Goal: Information Seeking & Learning: Compare options

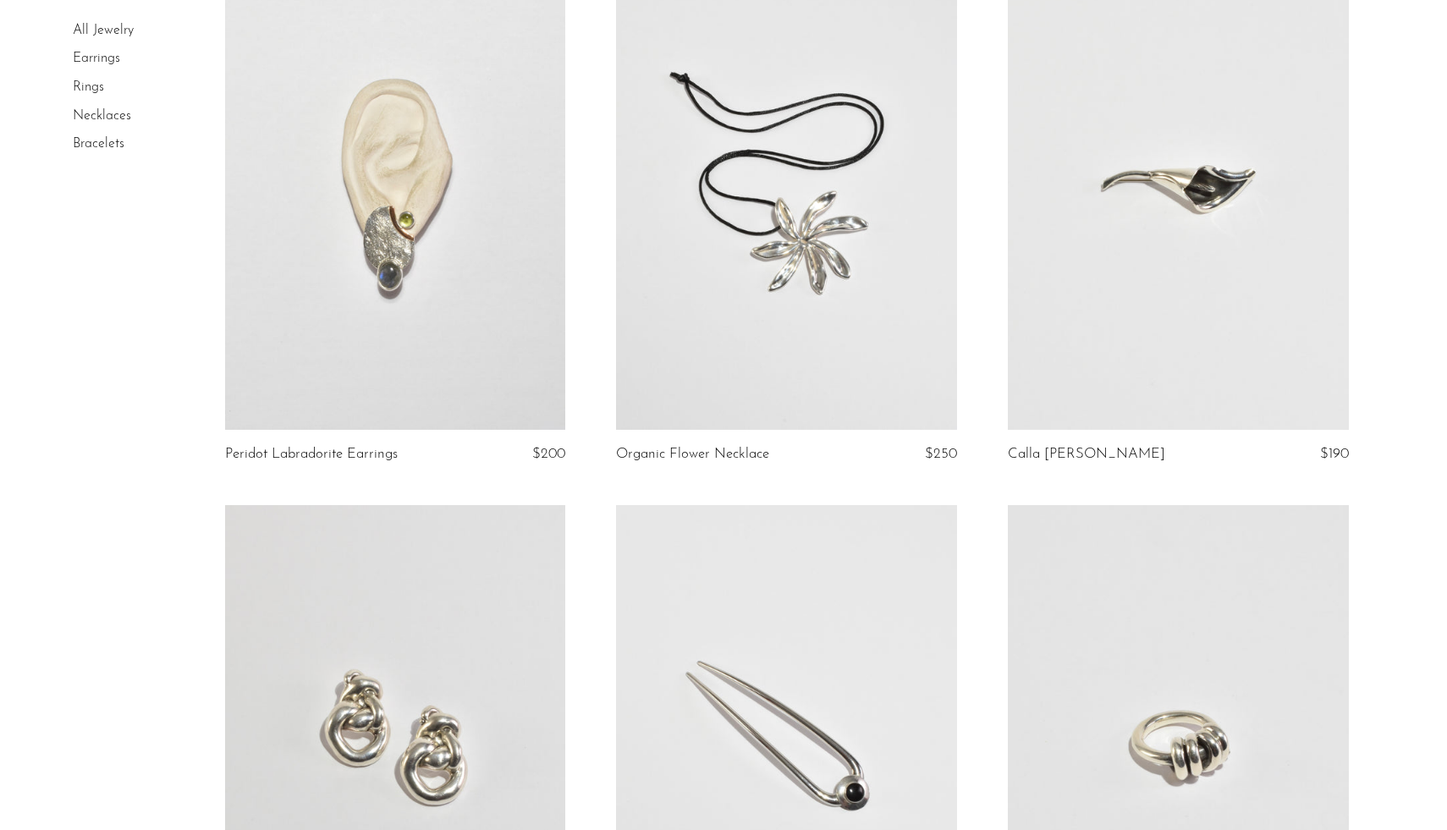
scroll to position [1305, 0]
click at [1238, 302] on link at bounding box center [1178, 192] width 341 height 477
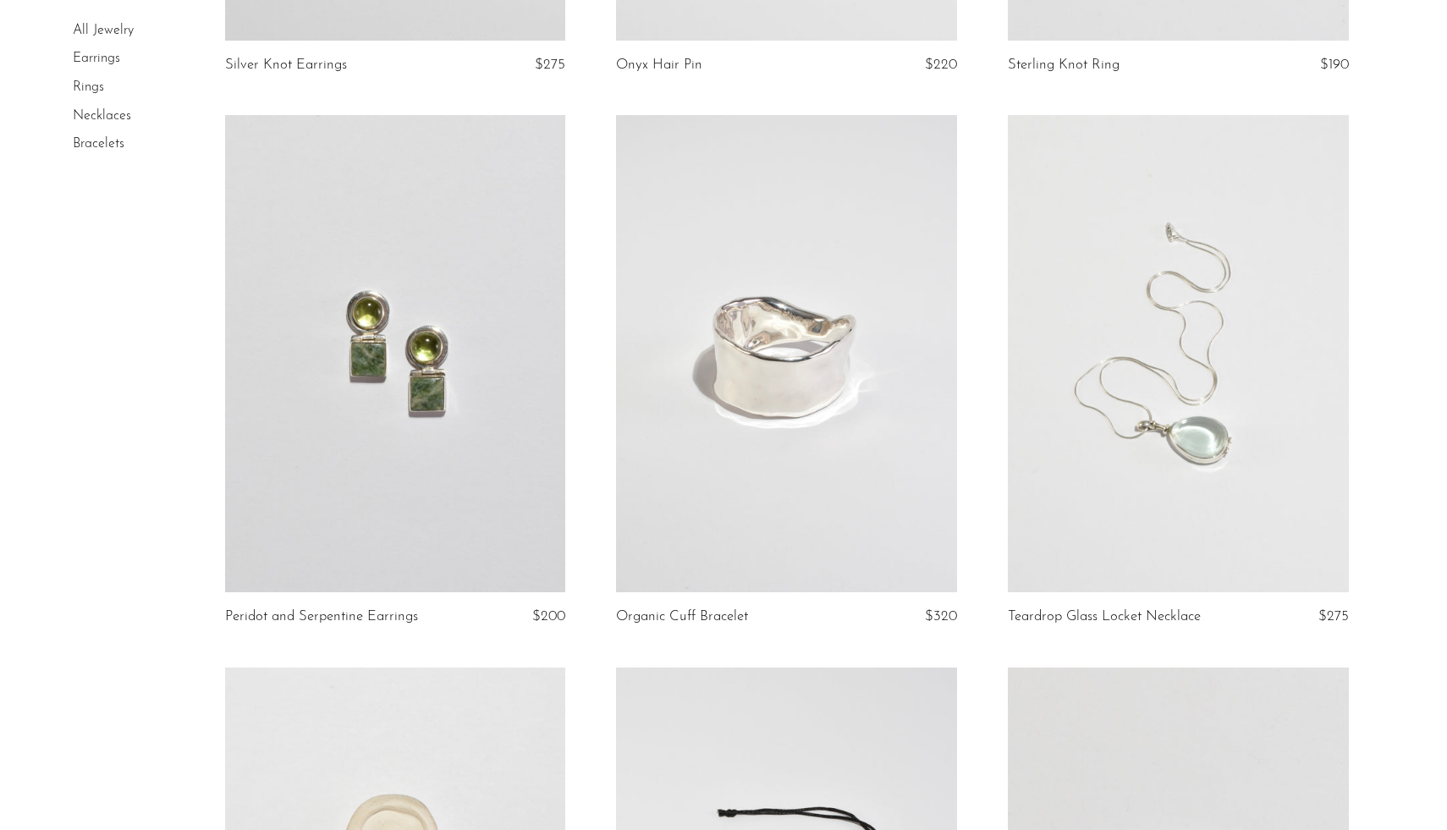
scroll to position [2250, 0]
click at [320, 448] on link at bounding box center [395, 351] width 341 height 477
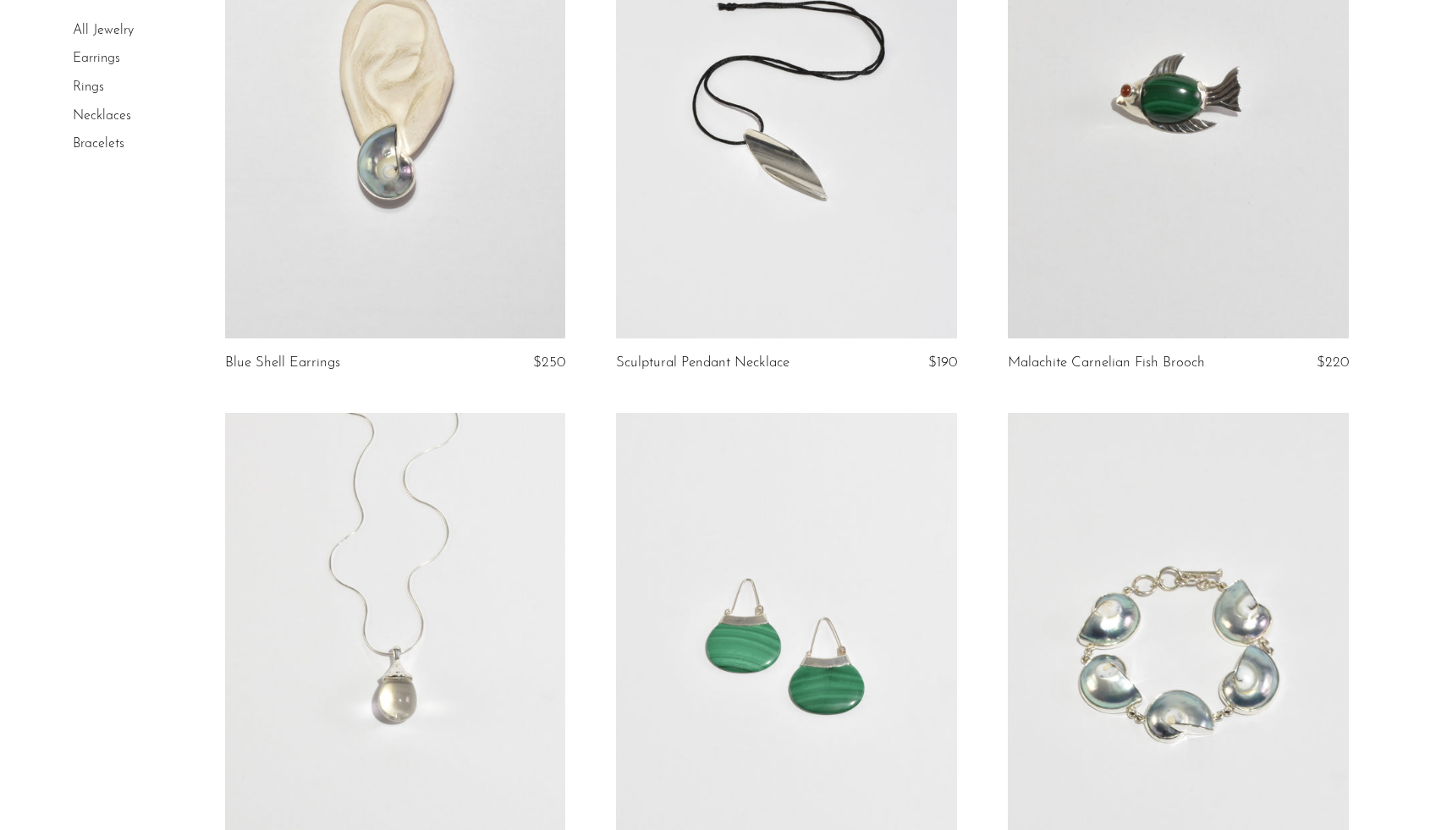
scroll to position [3057, 0]
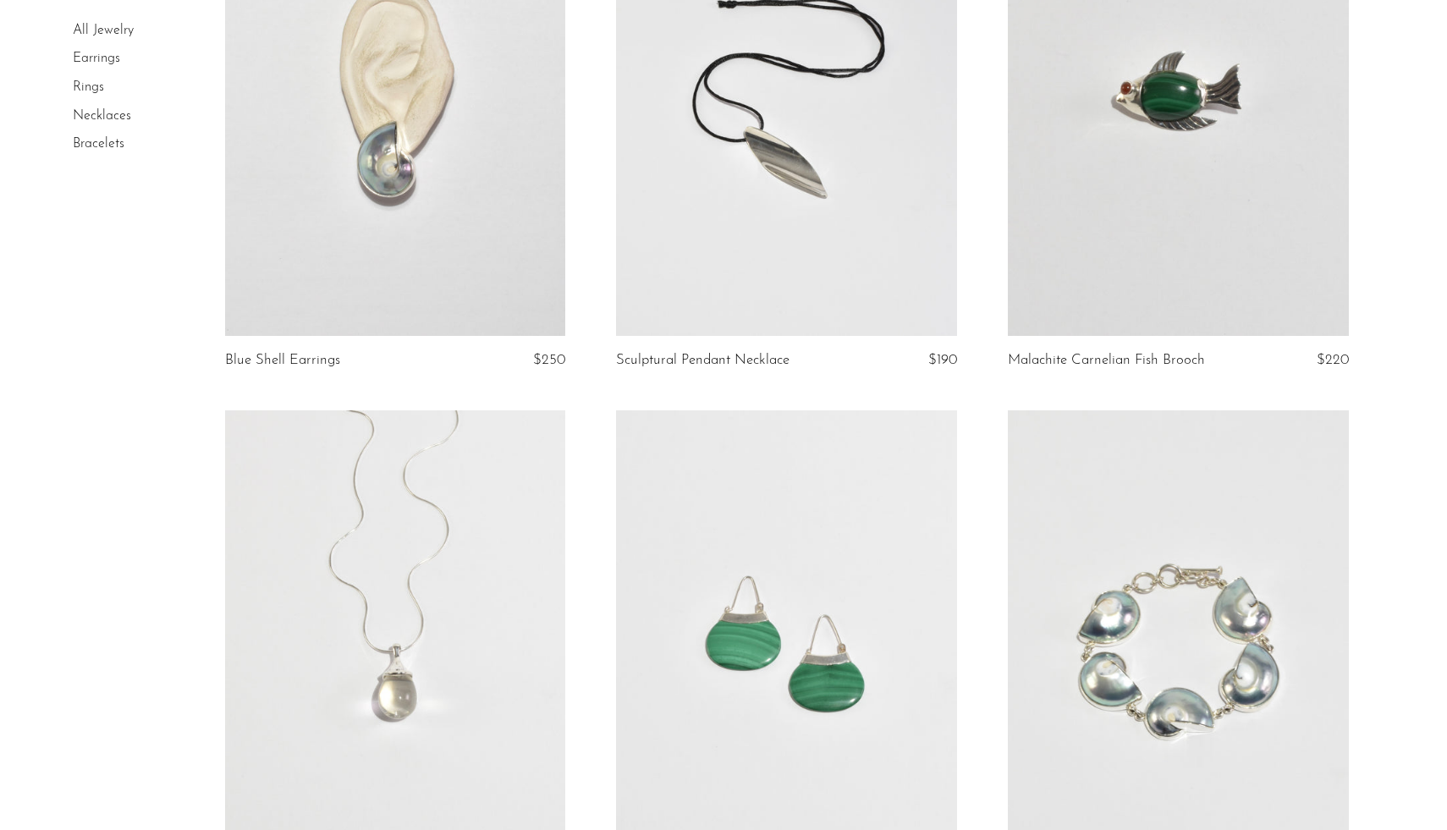
click at [308, 202] on link at bounding box center [395, 97] width 341 height 477
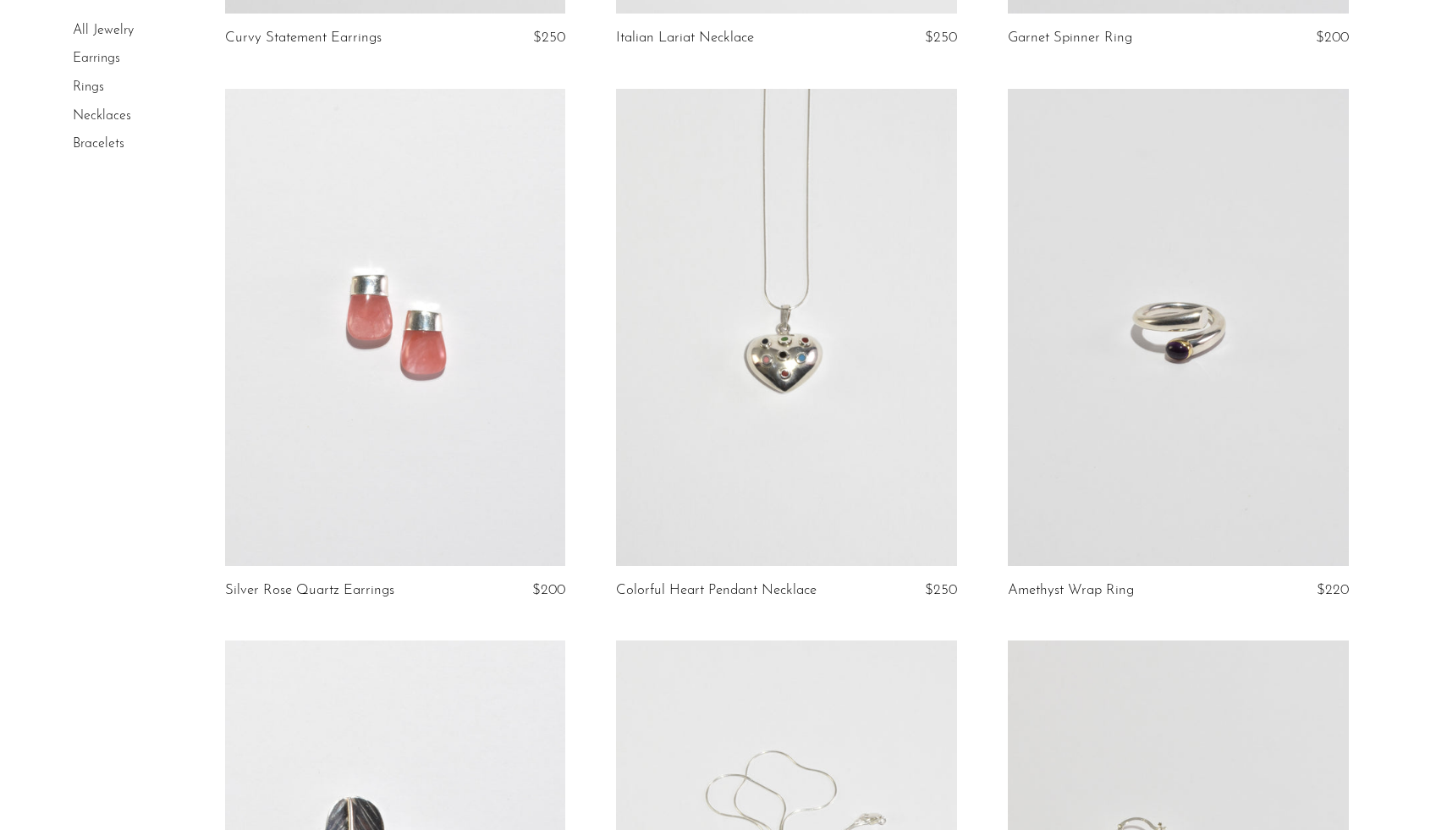
scroll to position [4550, 0]
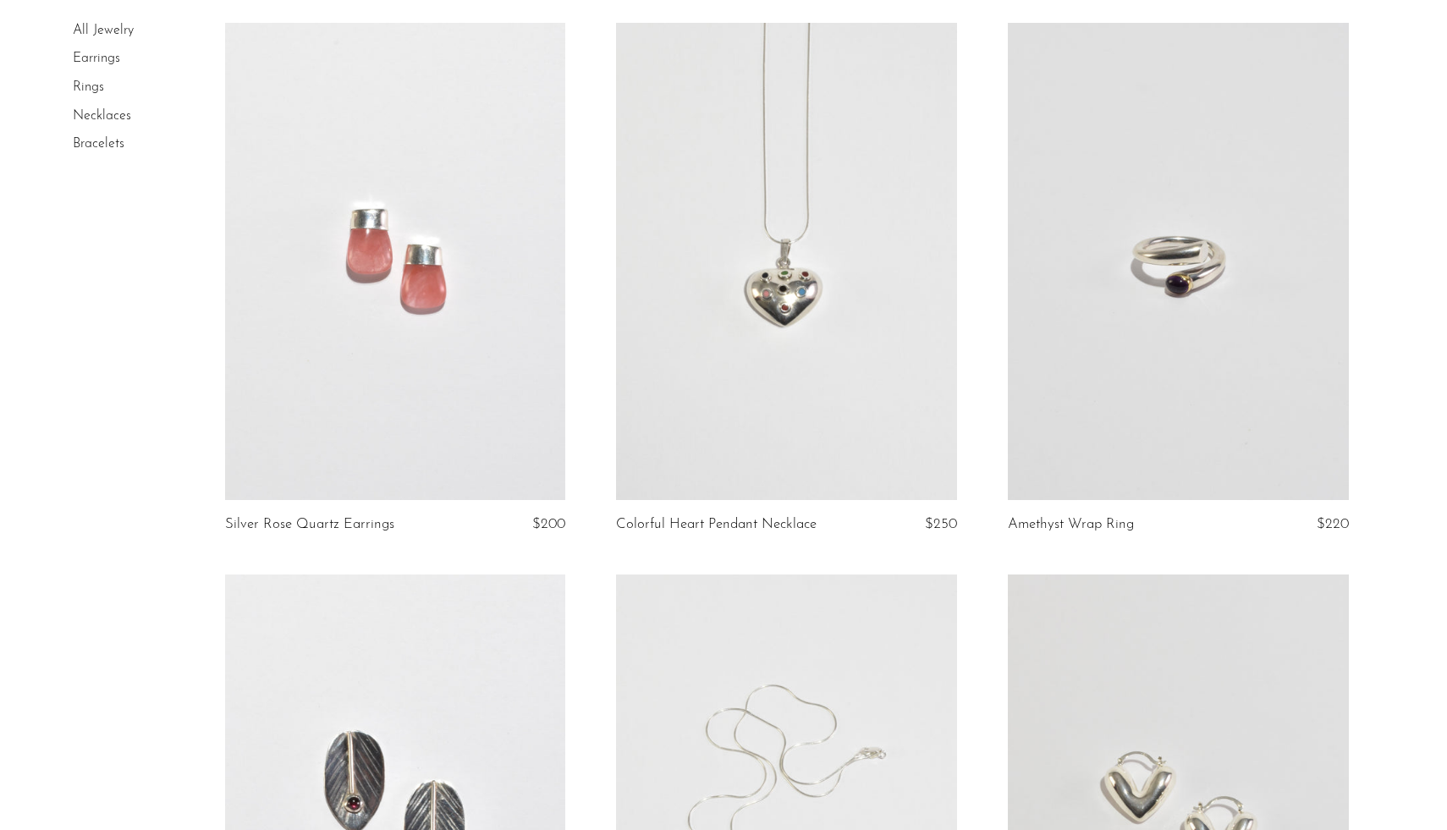
click at [375, 272] on link at bounding box center [395, 261] width 341 height 477
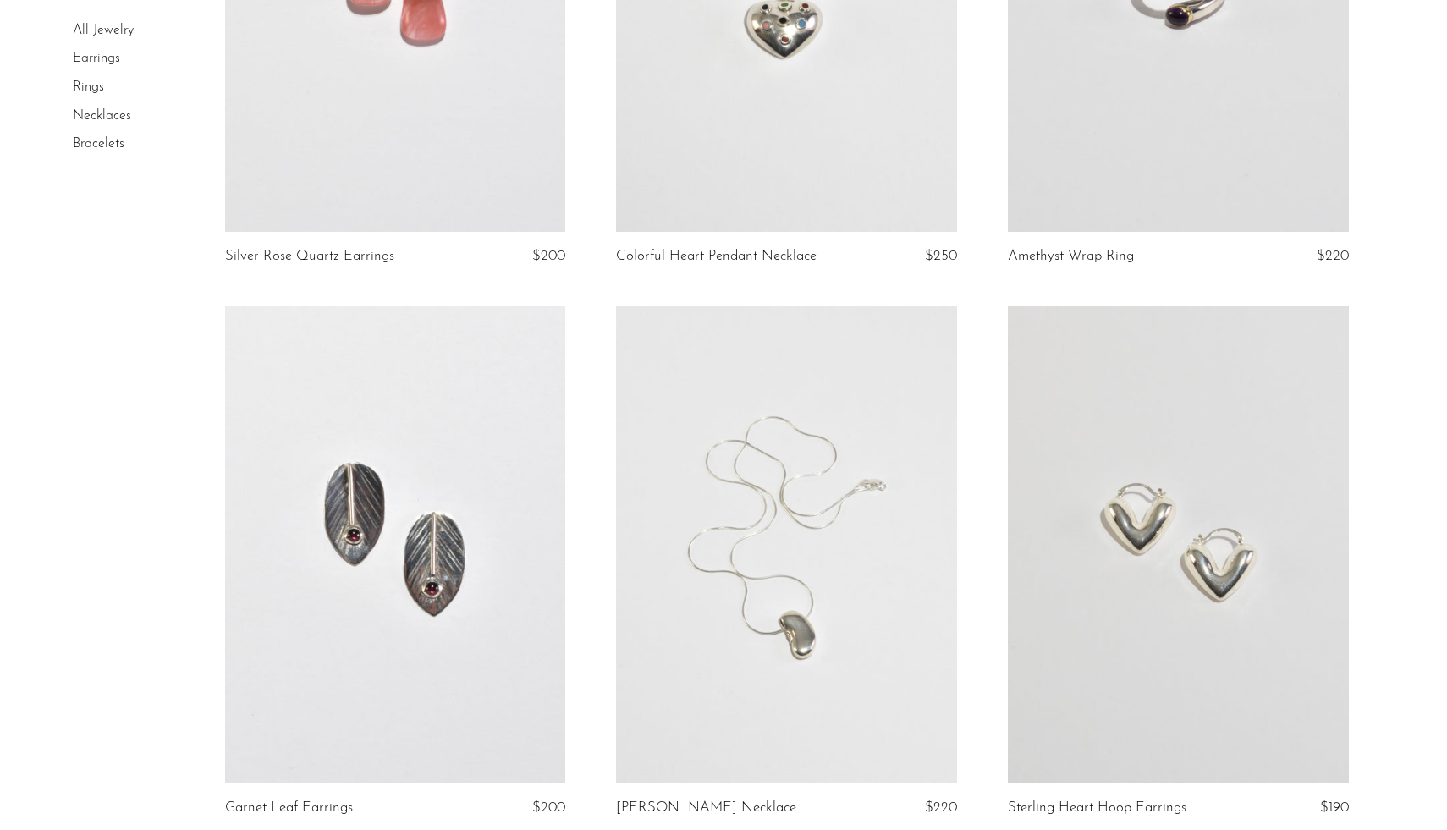
scroll to position [4815, 0]
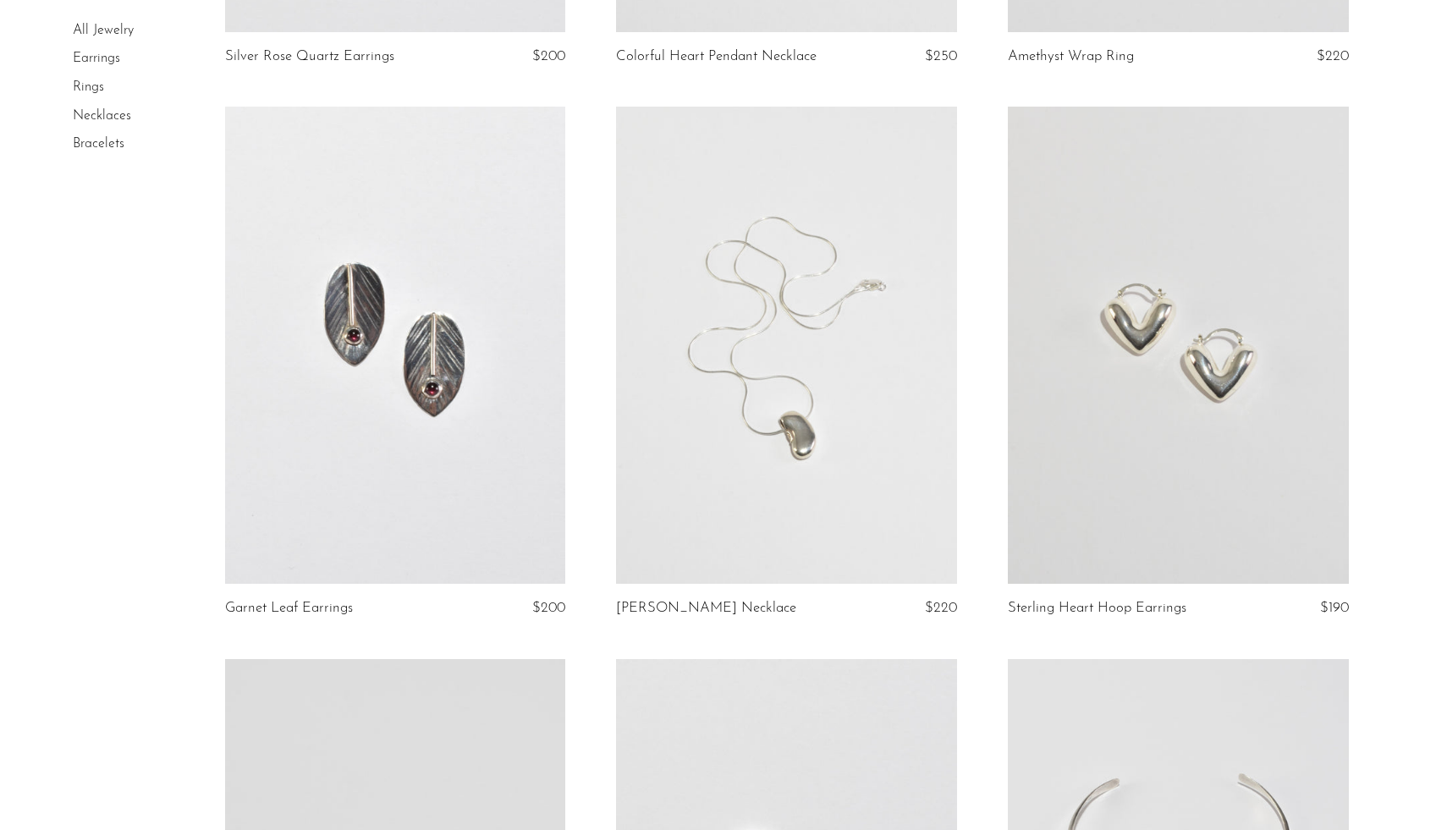
scroll to position [5020, 0]
click at [1239, 339] on link at bounding box center [1178, 342] width 341 height 477
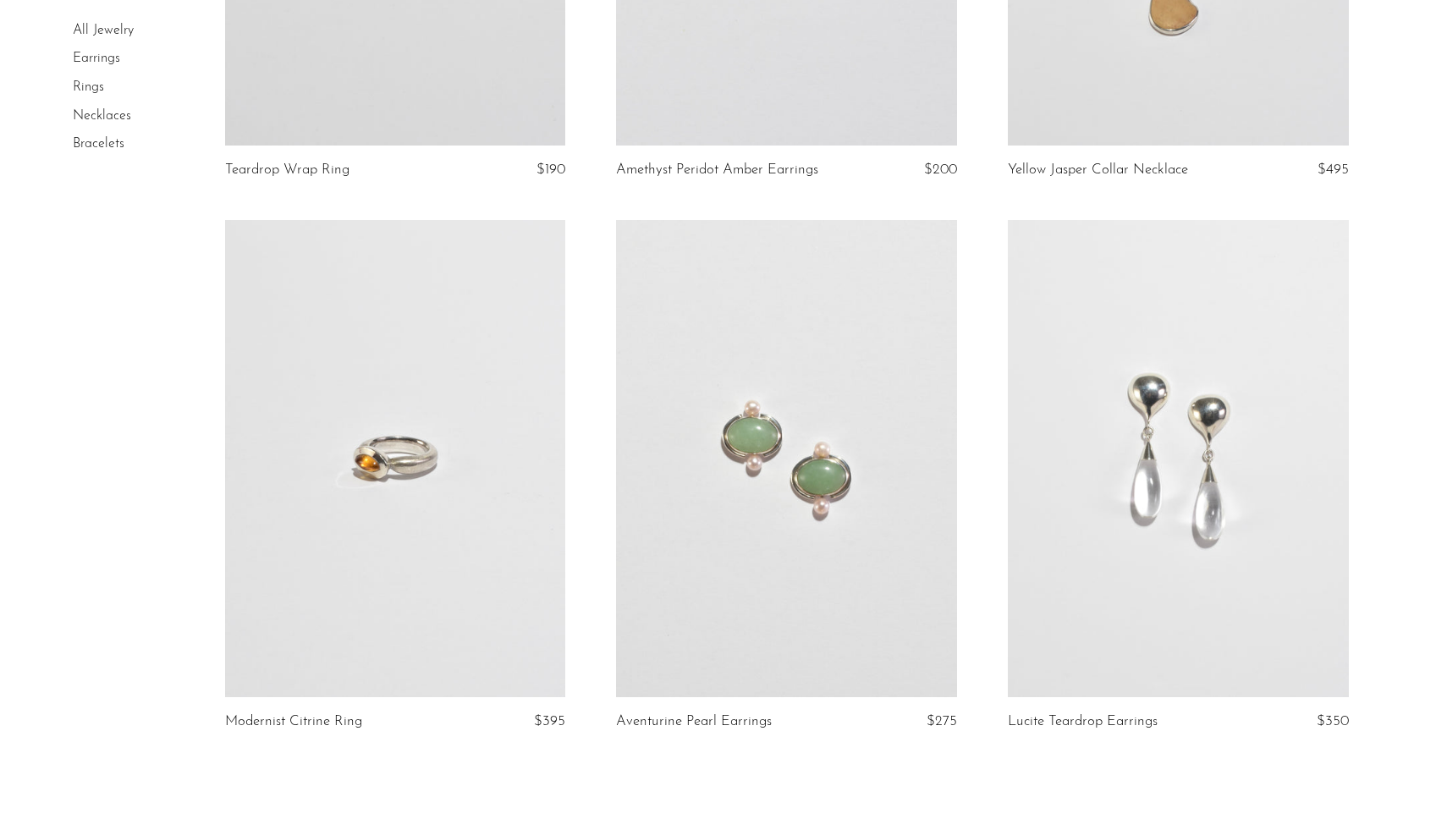
scroll to position [6020, 0]
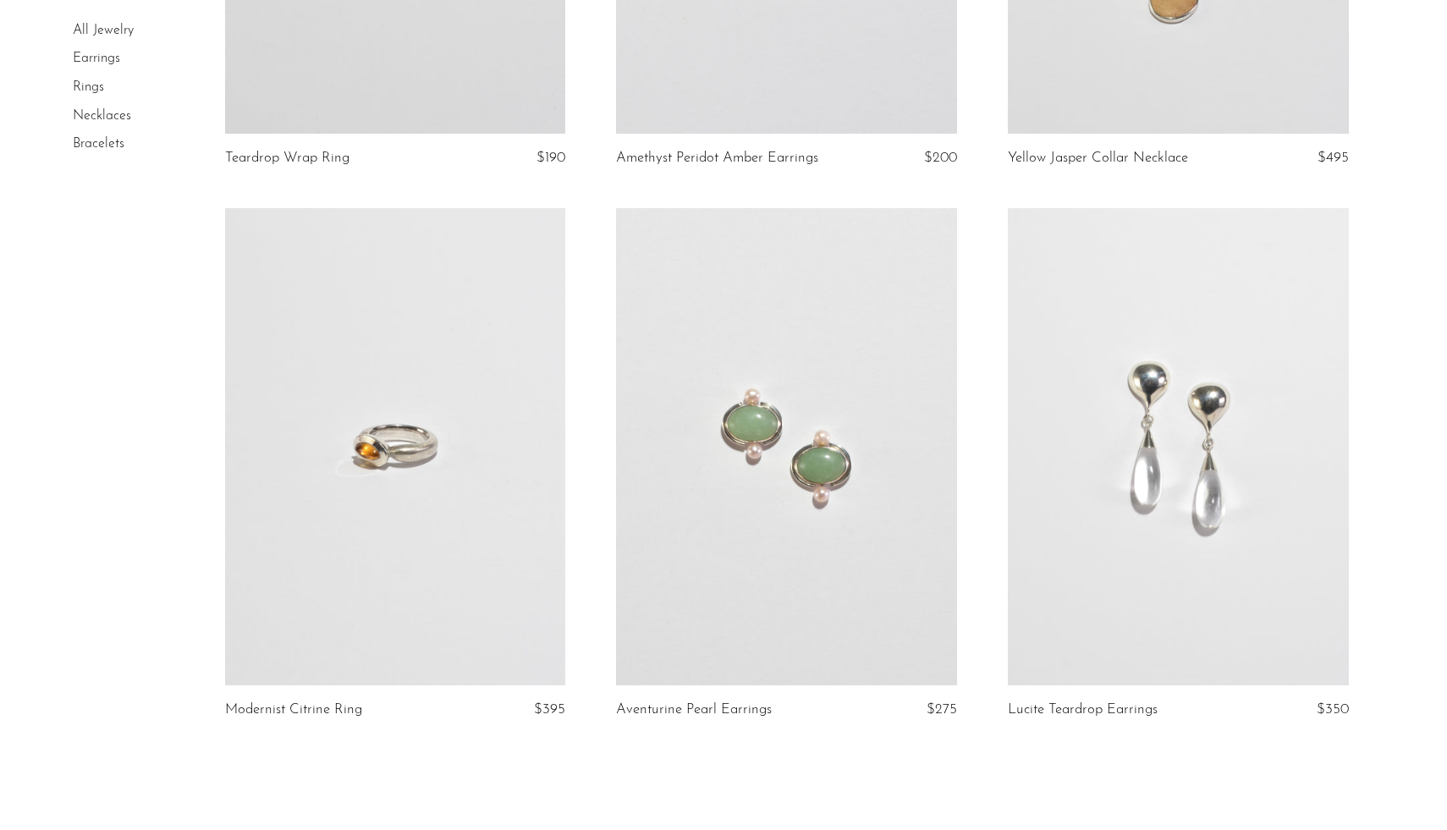
click at [780, 420] on link at bounding box center [786, 446] width 341 height 477
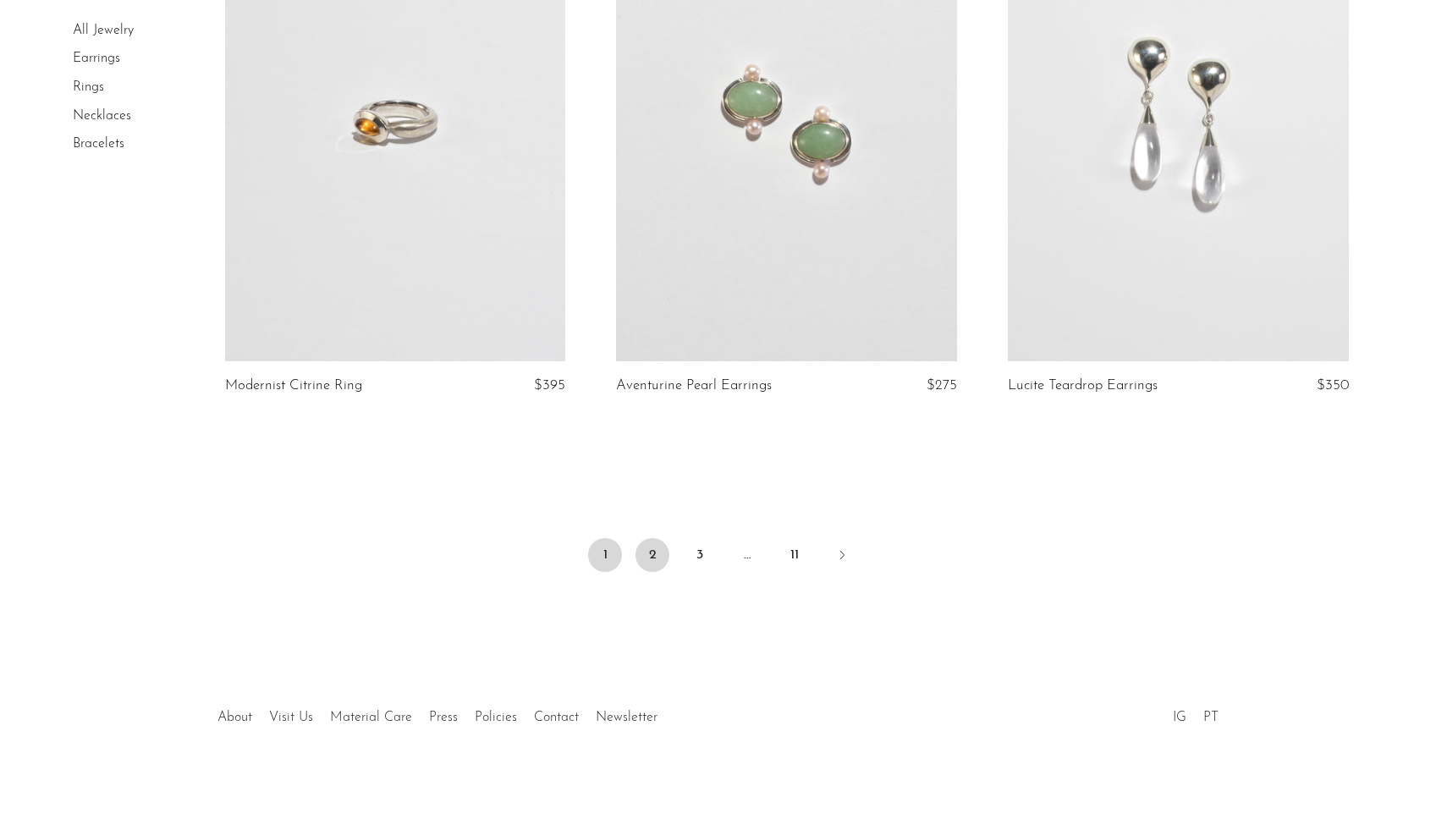
click at [659, 557] on link "2" at bounding box center [652, 555] width 34 height 34
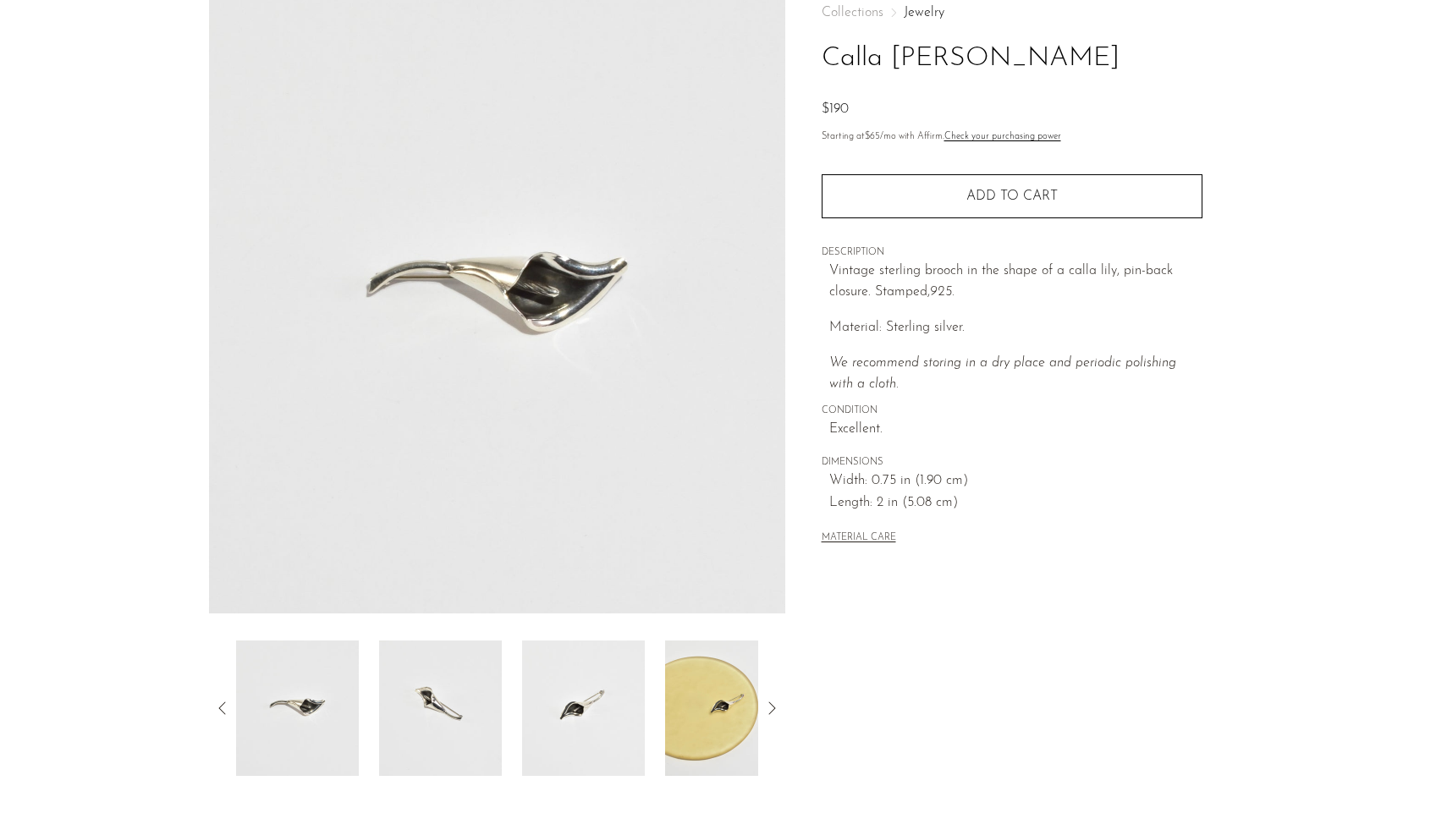
scroll to position [111, 0]
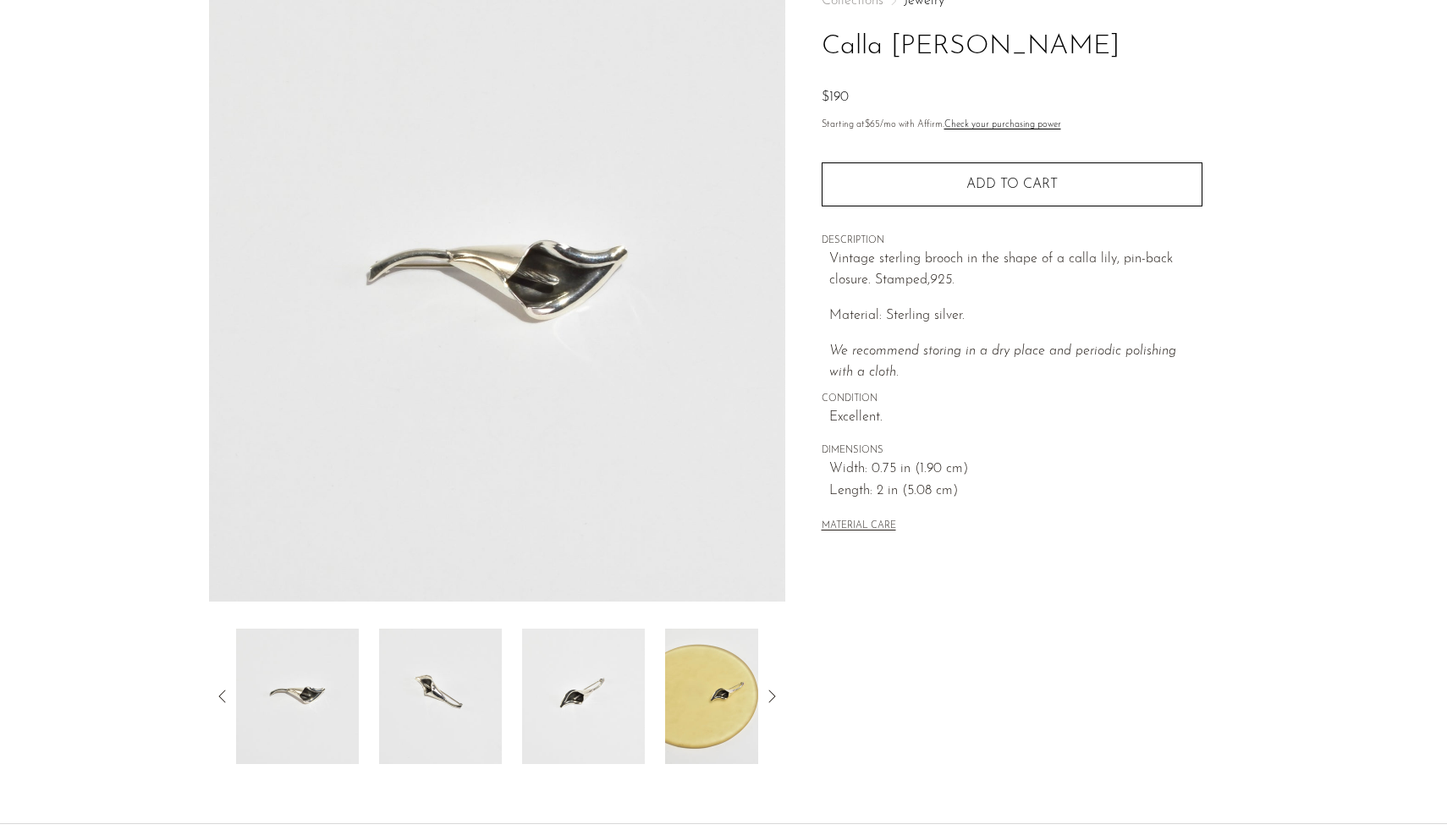
click at [462, 672] on img at bounding box center [440, 696] width 123 height 135
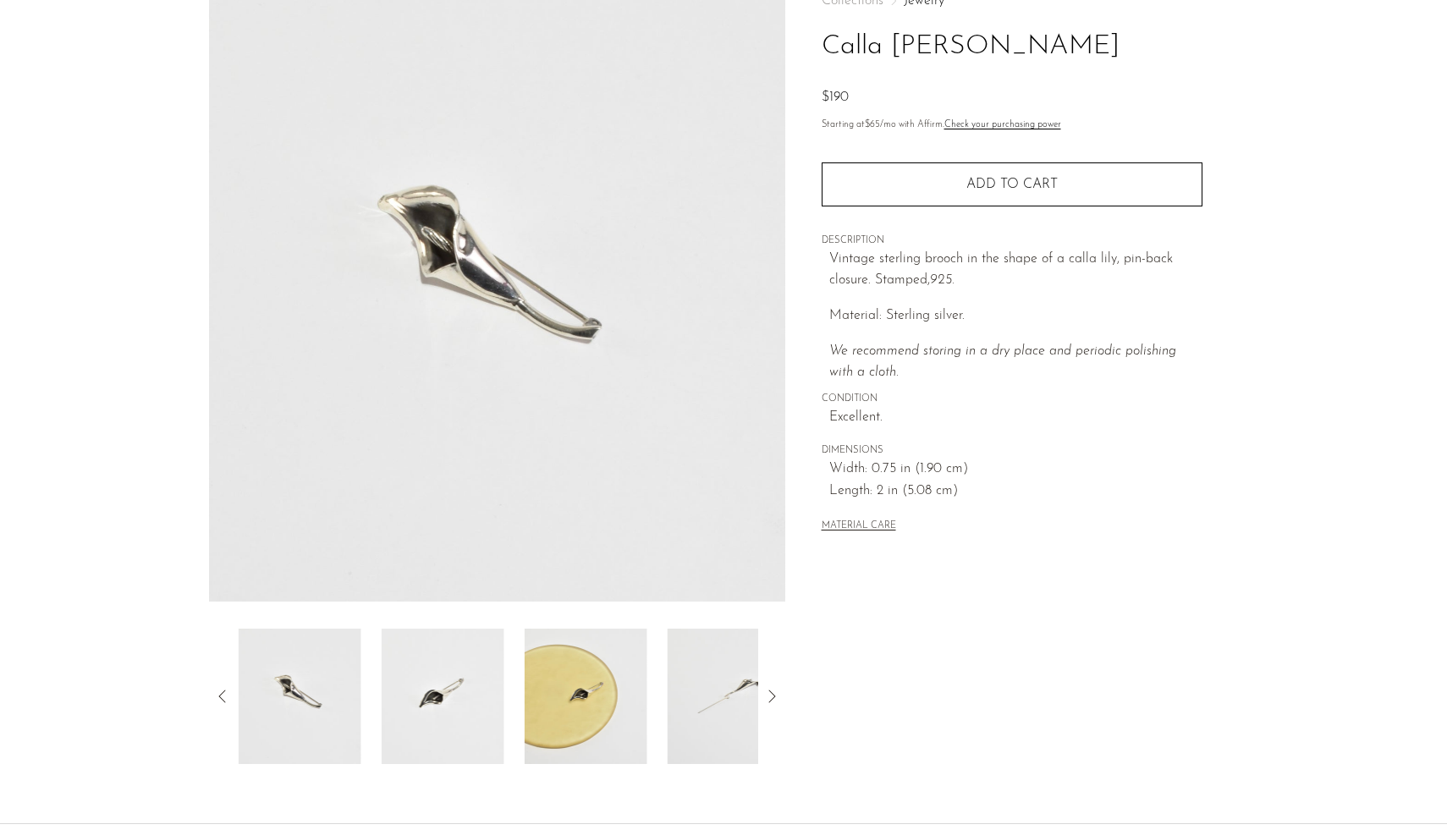
click at [472, 717] on img at bounding box center [443, 696] width 123 height 135
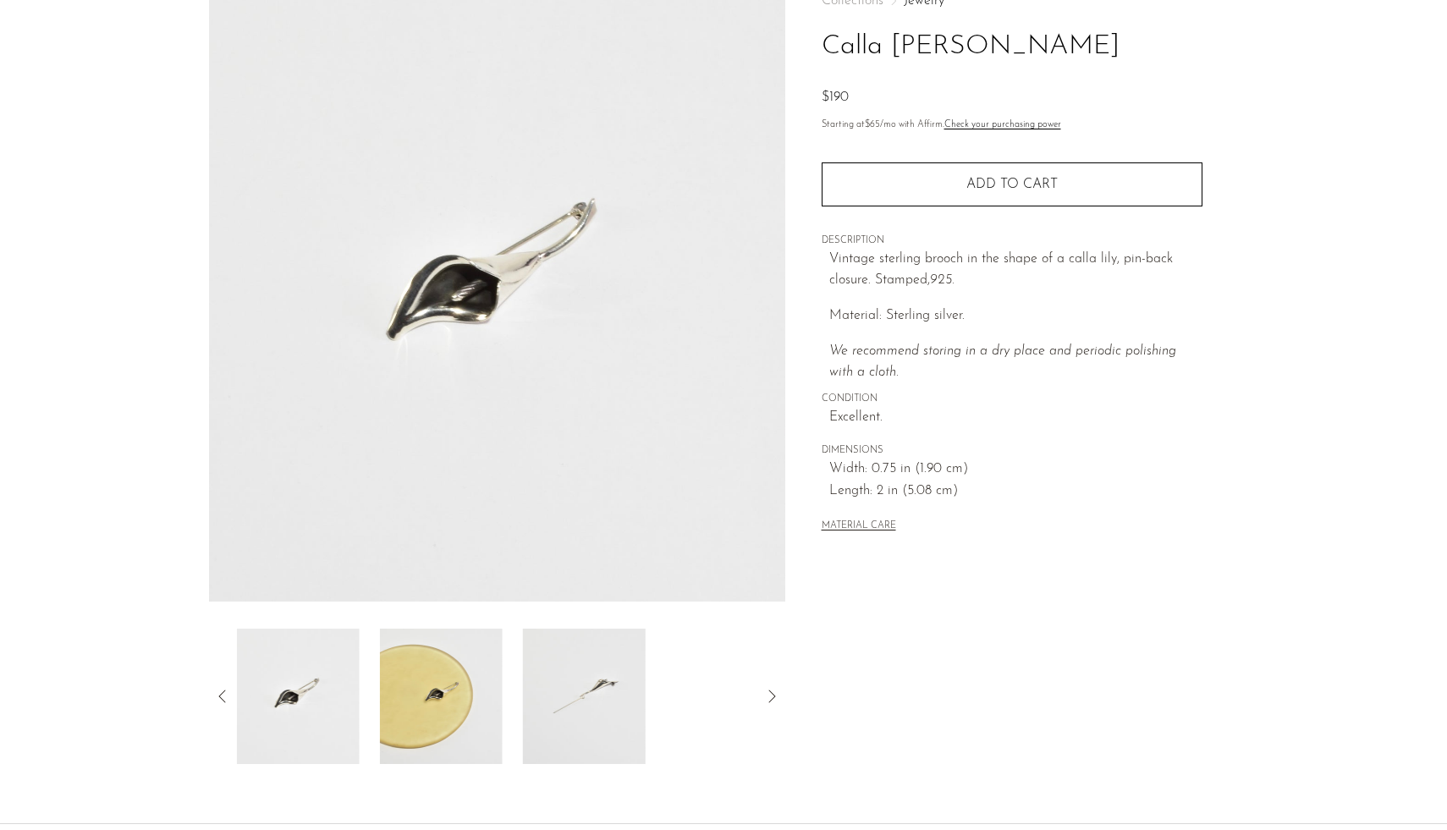
click at [452, 715] on img at bounding box center [441, 696] width 123 height 135
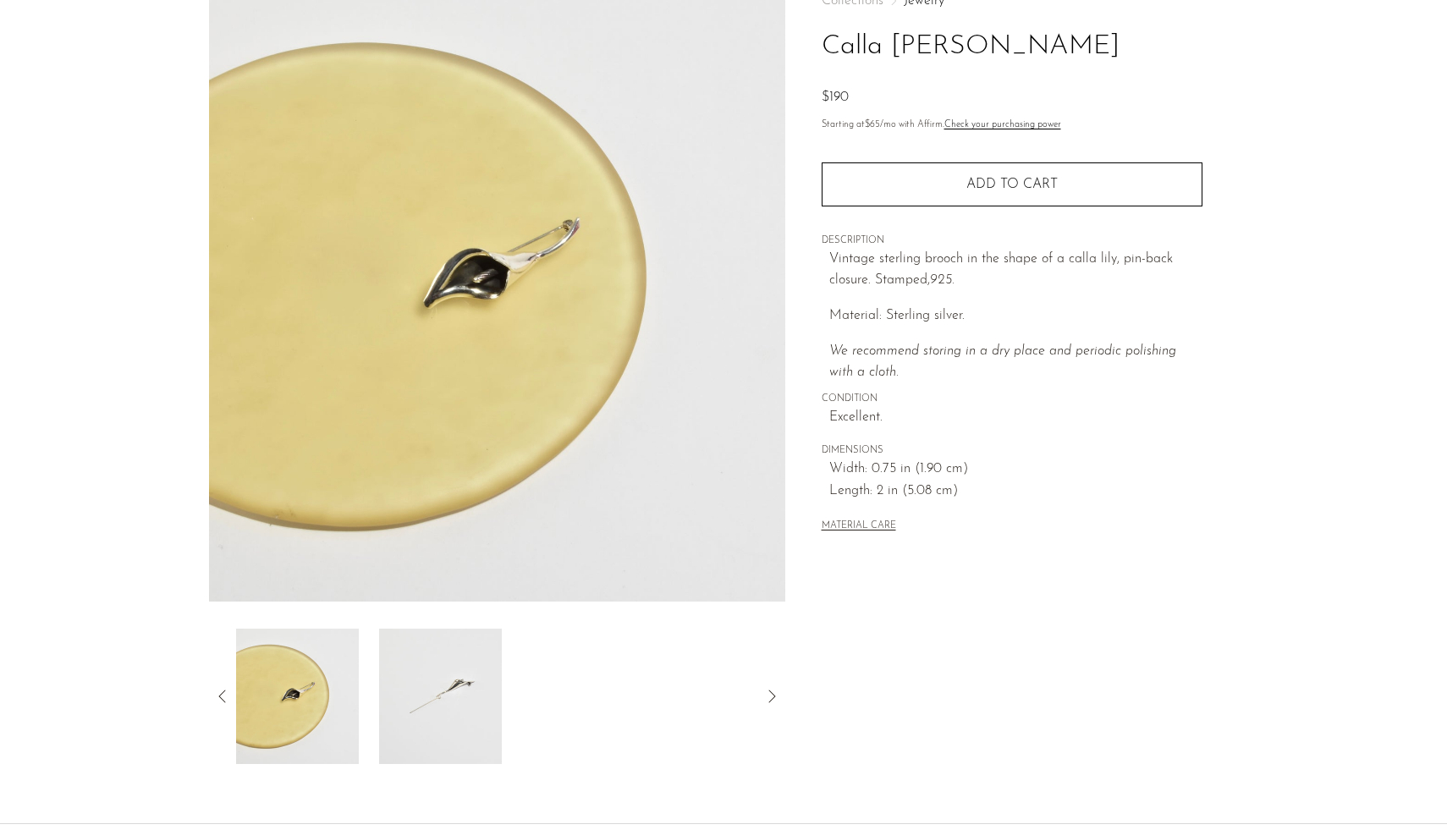
click at [410, 700] on img at bounding box center [440, 696] width 123 height 135
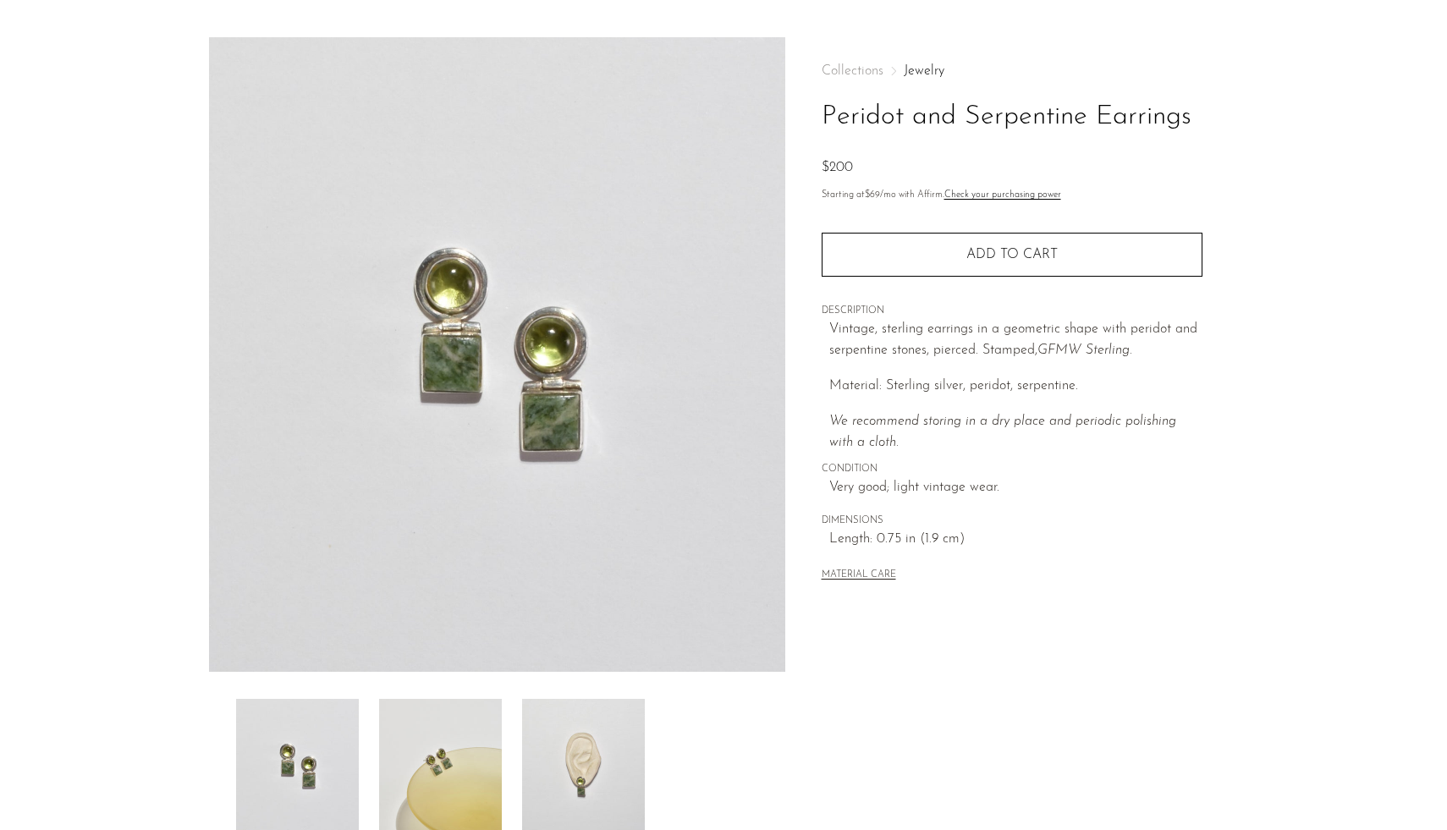
scroll to position [45, 0]
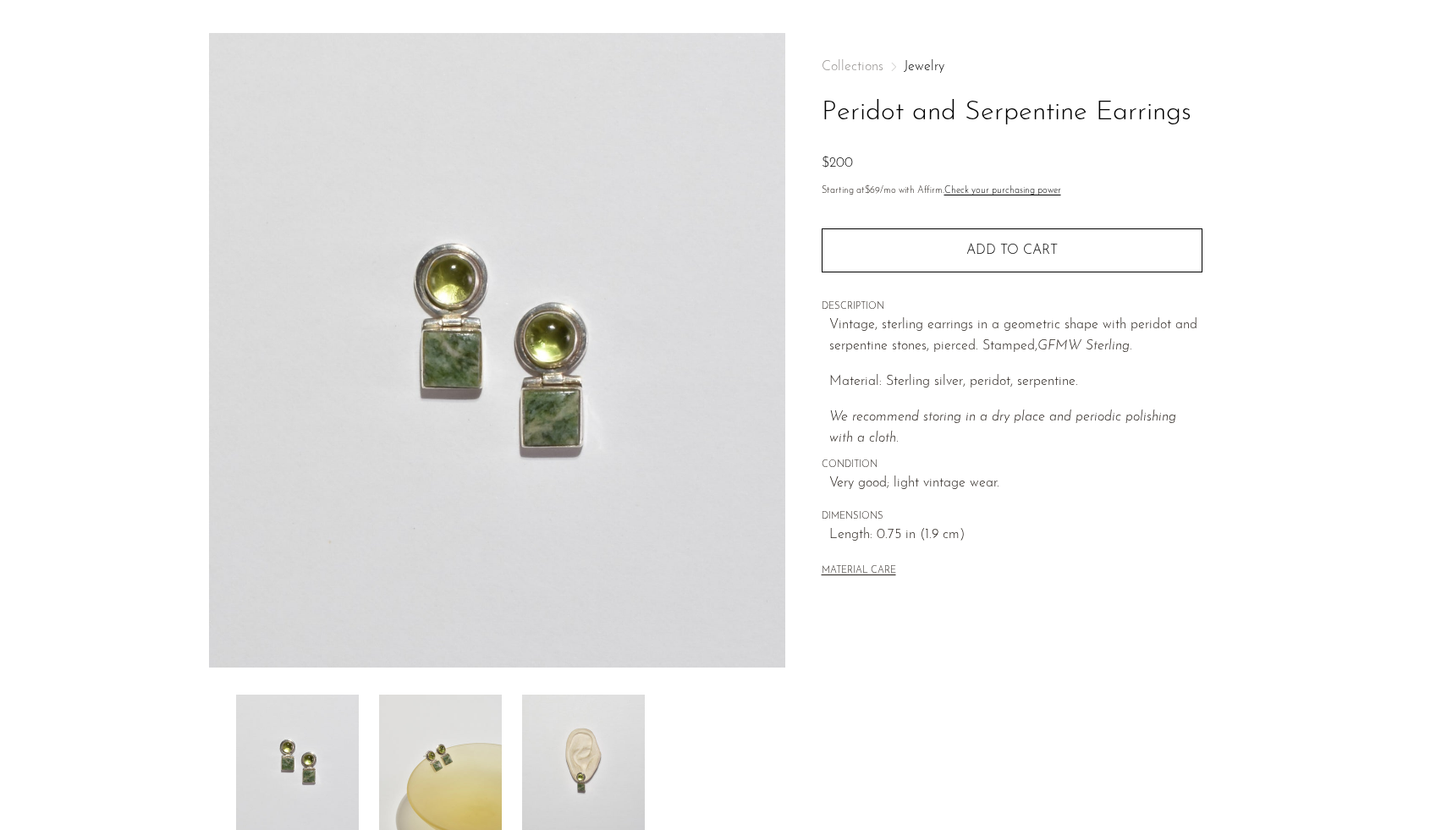
click at [439, 798] on img at bounding box center [440, 762] width 123 height 135
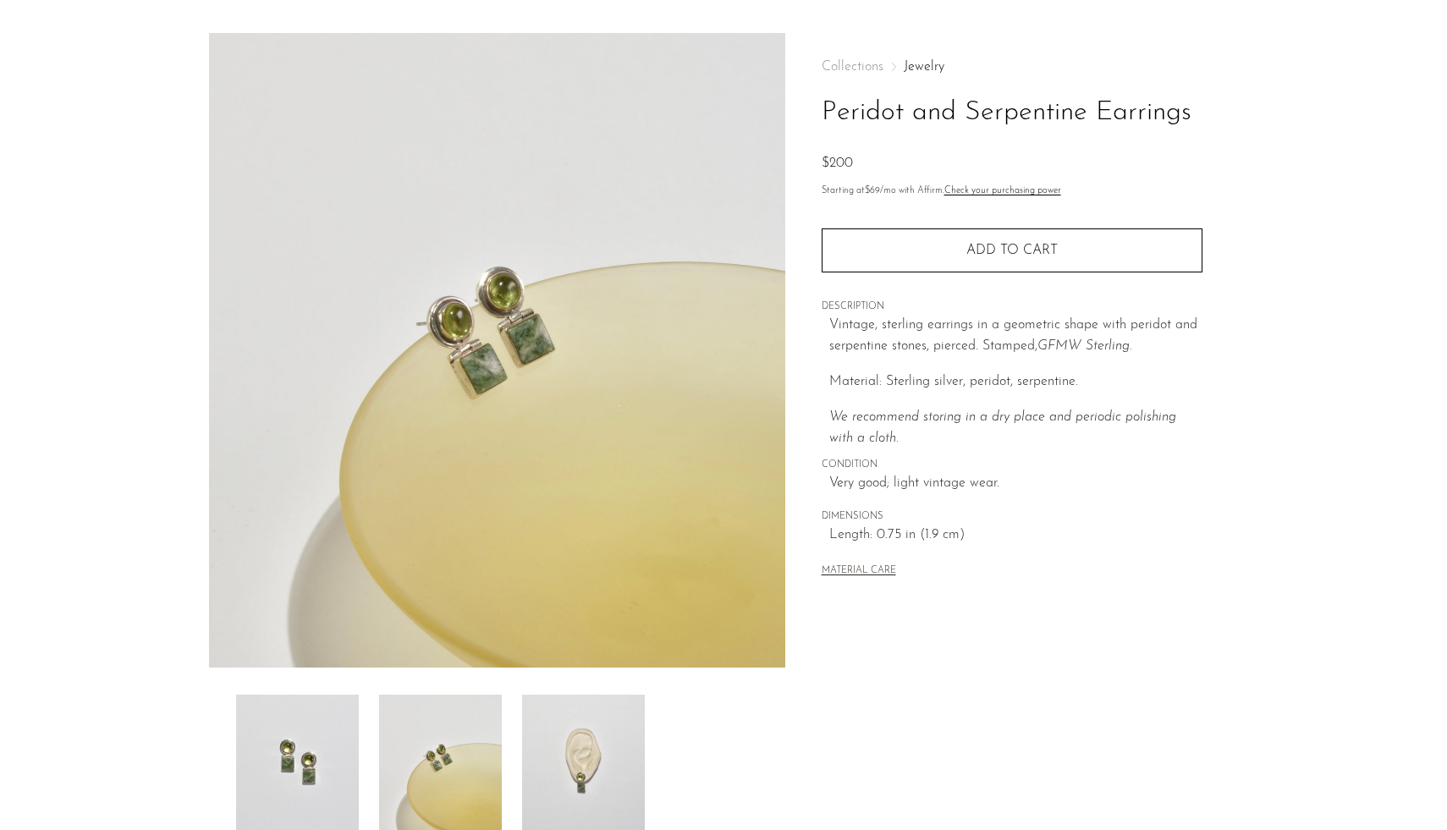
click at [558, 727] on img at bounding box center [583, 762] width 123 height 135
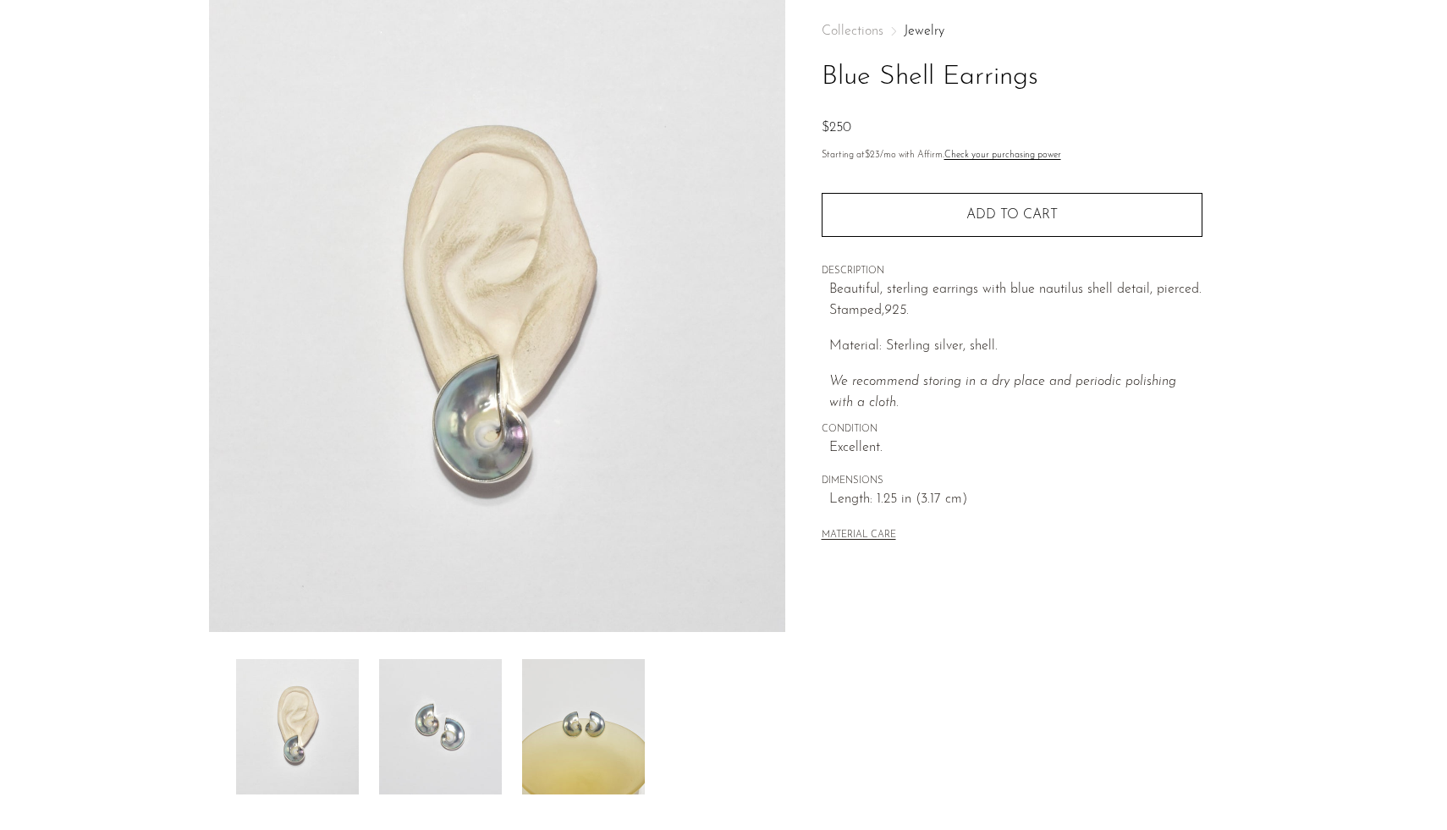
scroll to position [110, 0]
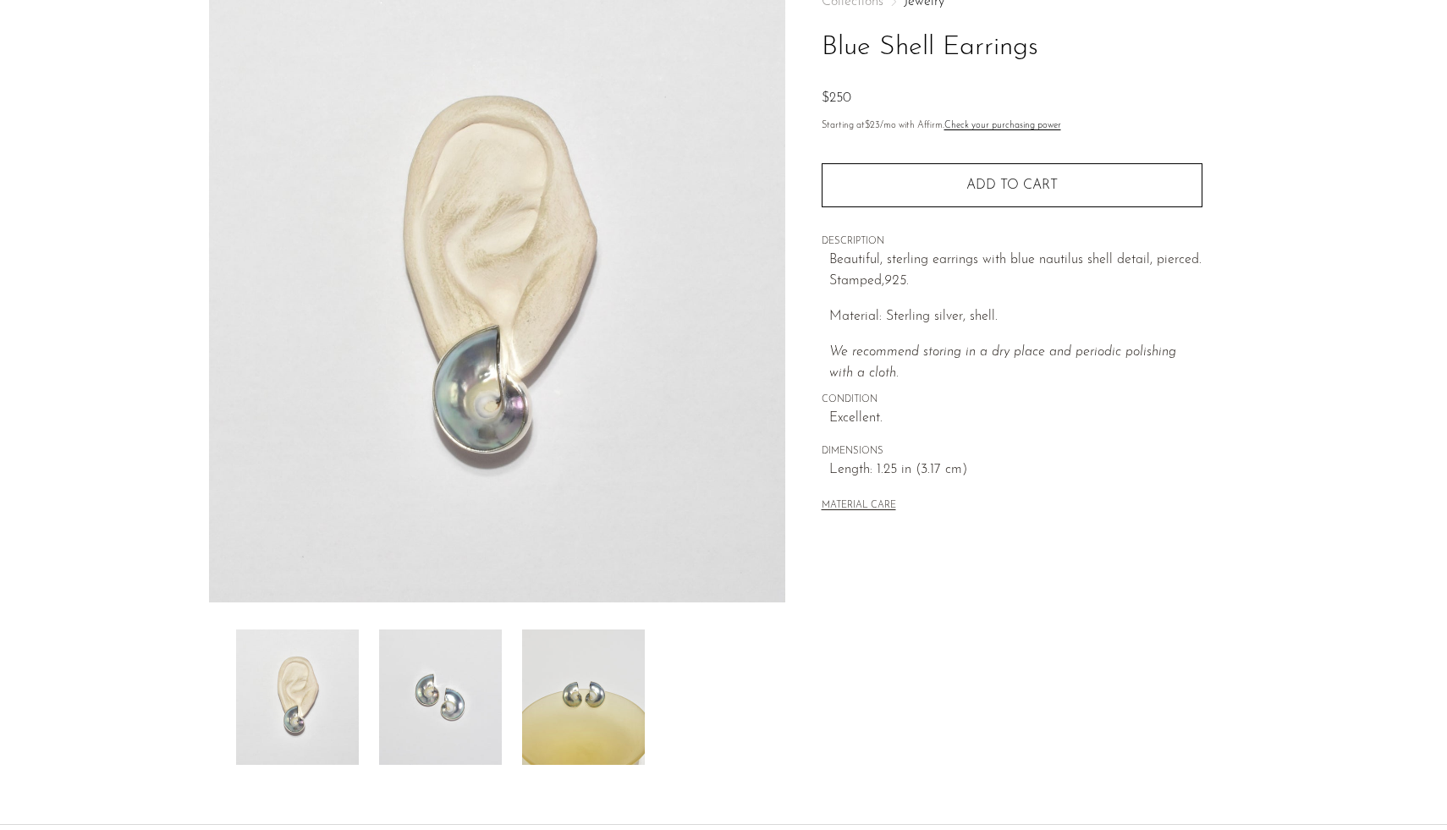
click at [463, 680] on img at bounding box center [440, 696] width 123 height 135
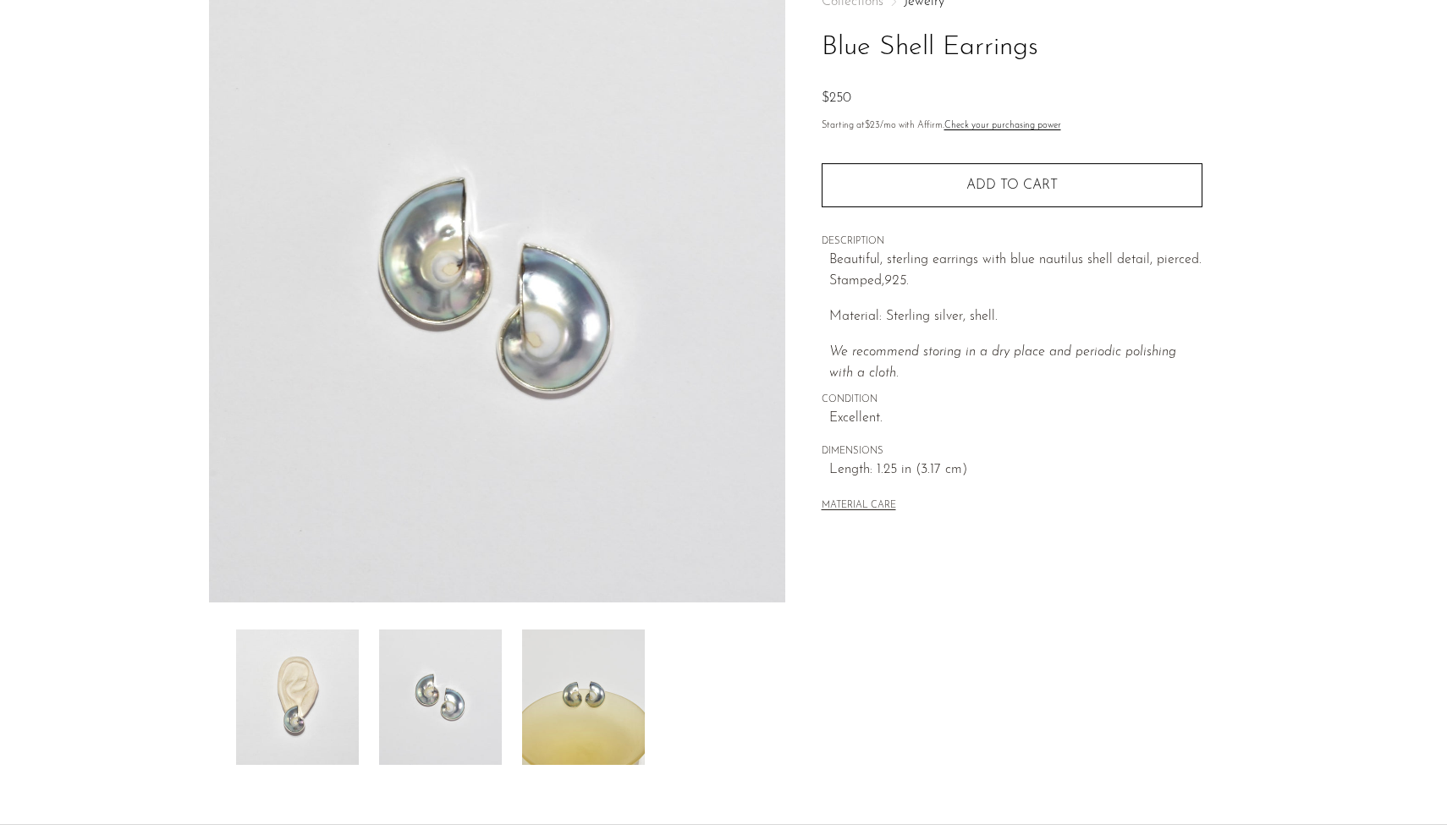
click at [557, 695] on img at bounding box center [583, 696] width 123 height 135
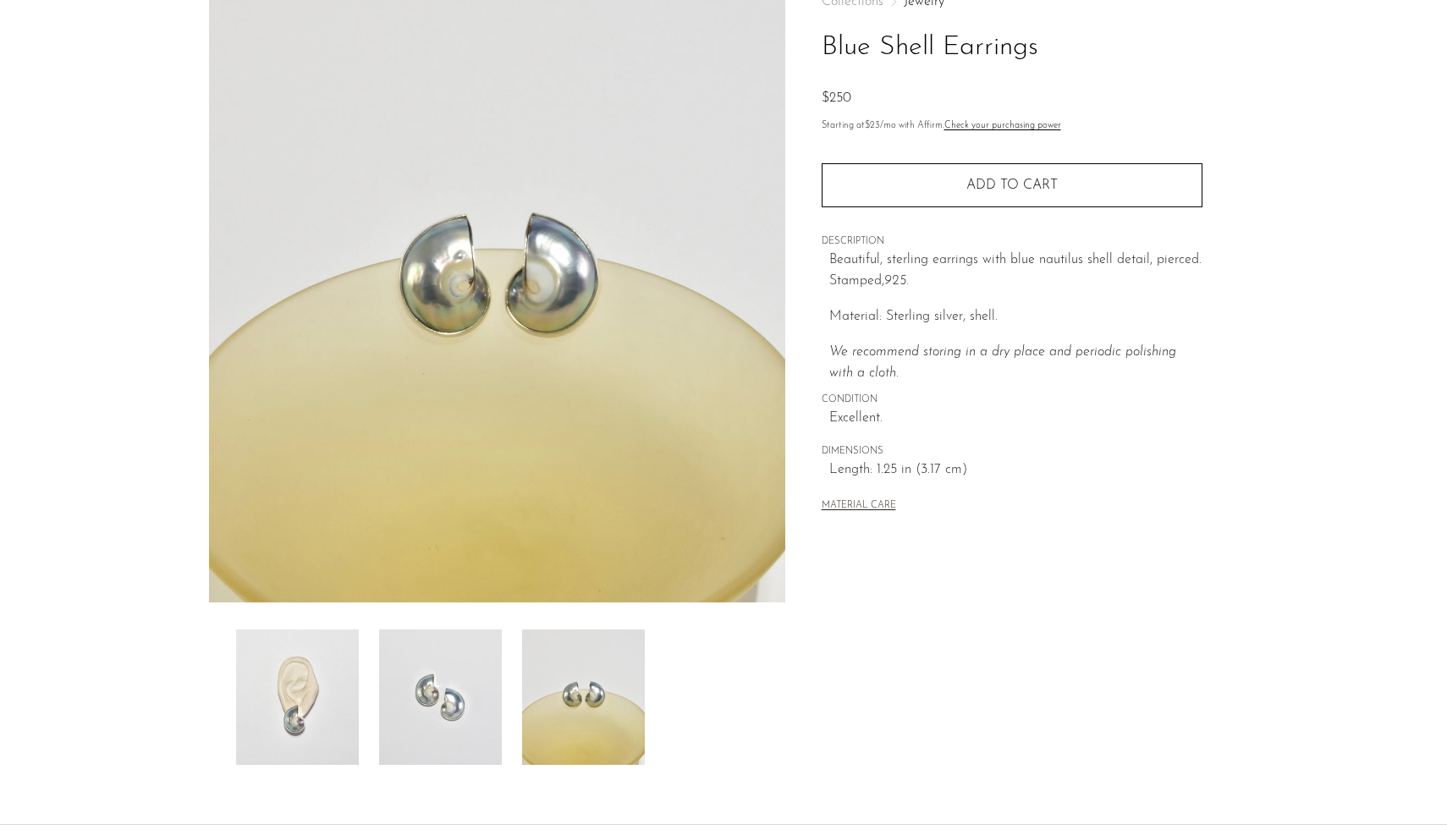
click at [453, 722] on img at bounding box center [440, 696] width 123 height 135
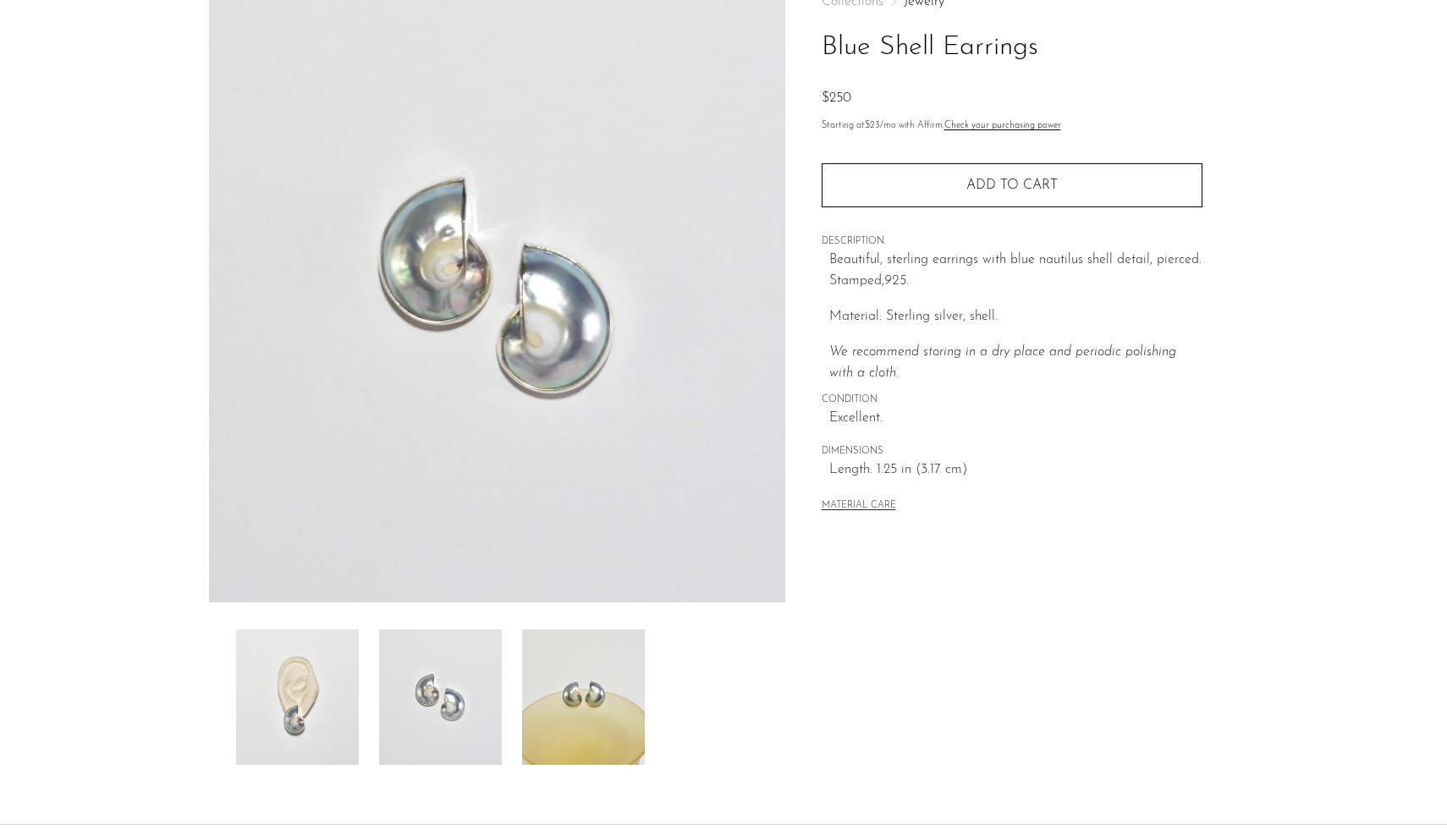
click at [322, 711] on img at bounding box center [297, 696] width 123 height 135
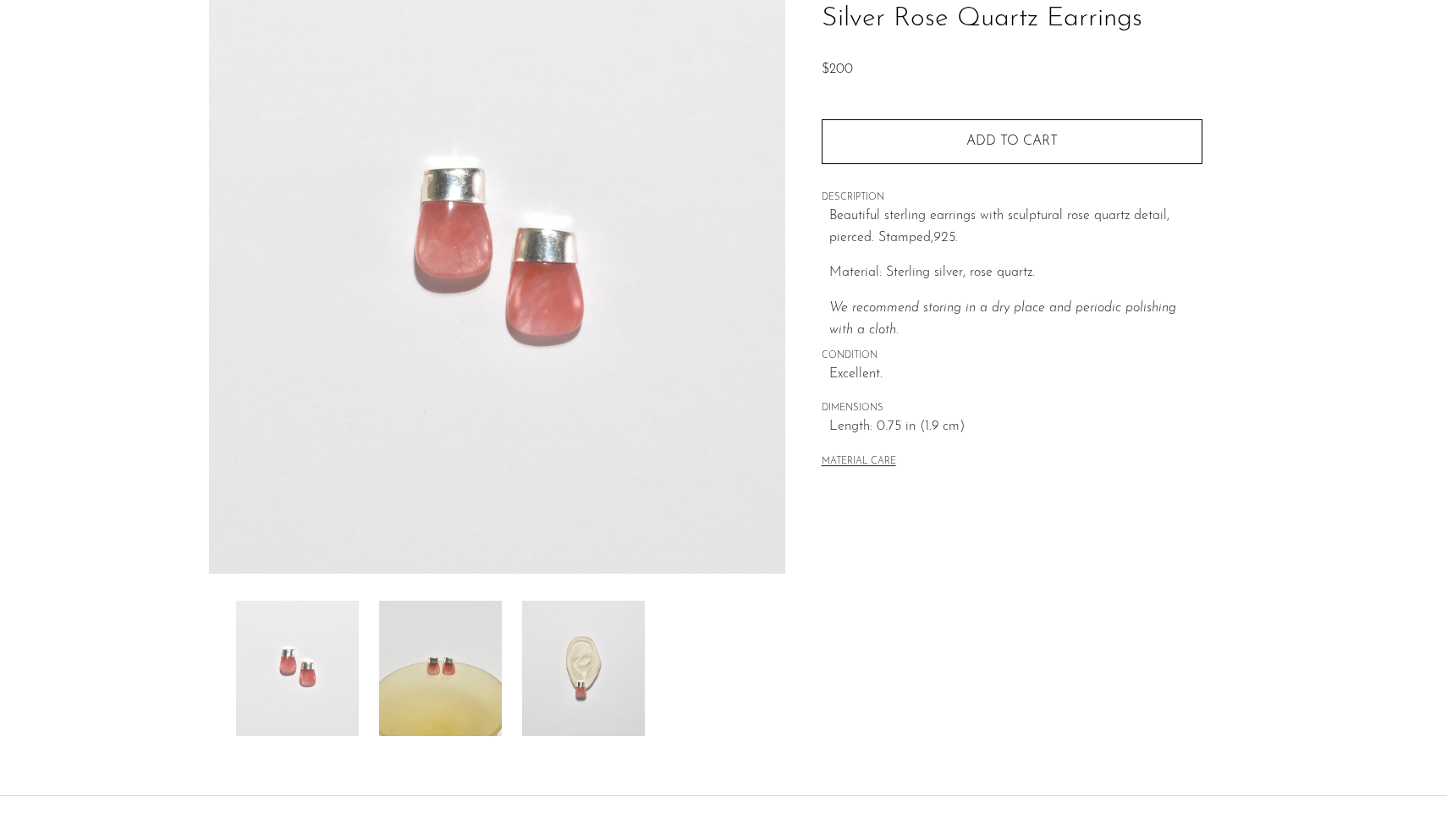
scroll to position [155, 0]
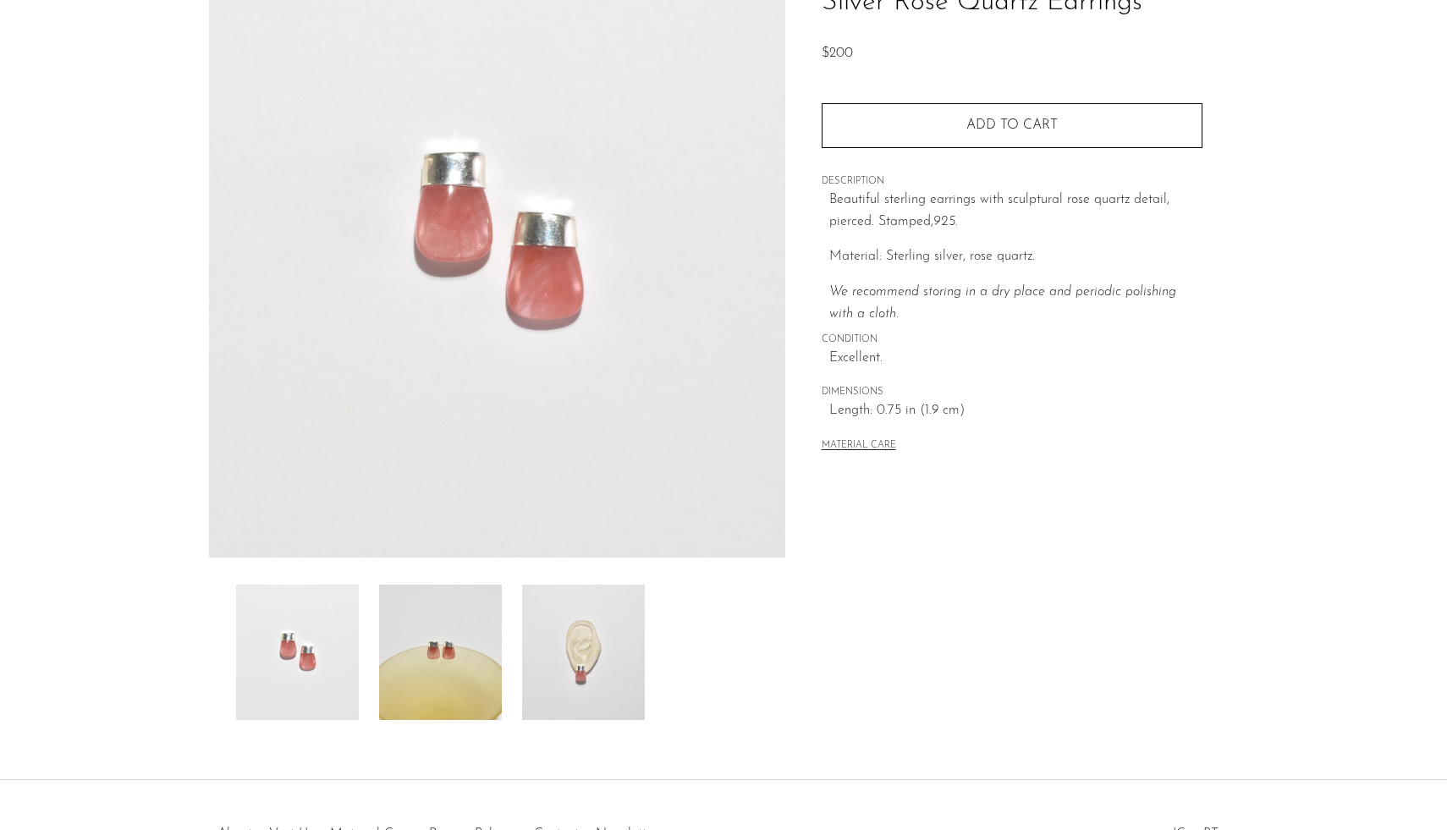
click at [566, 626] on img at bounding box center [583, 652] width 123 height 135
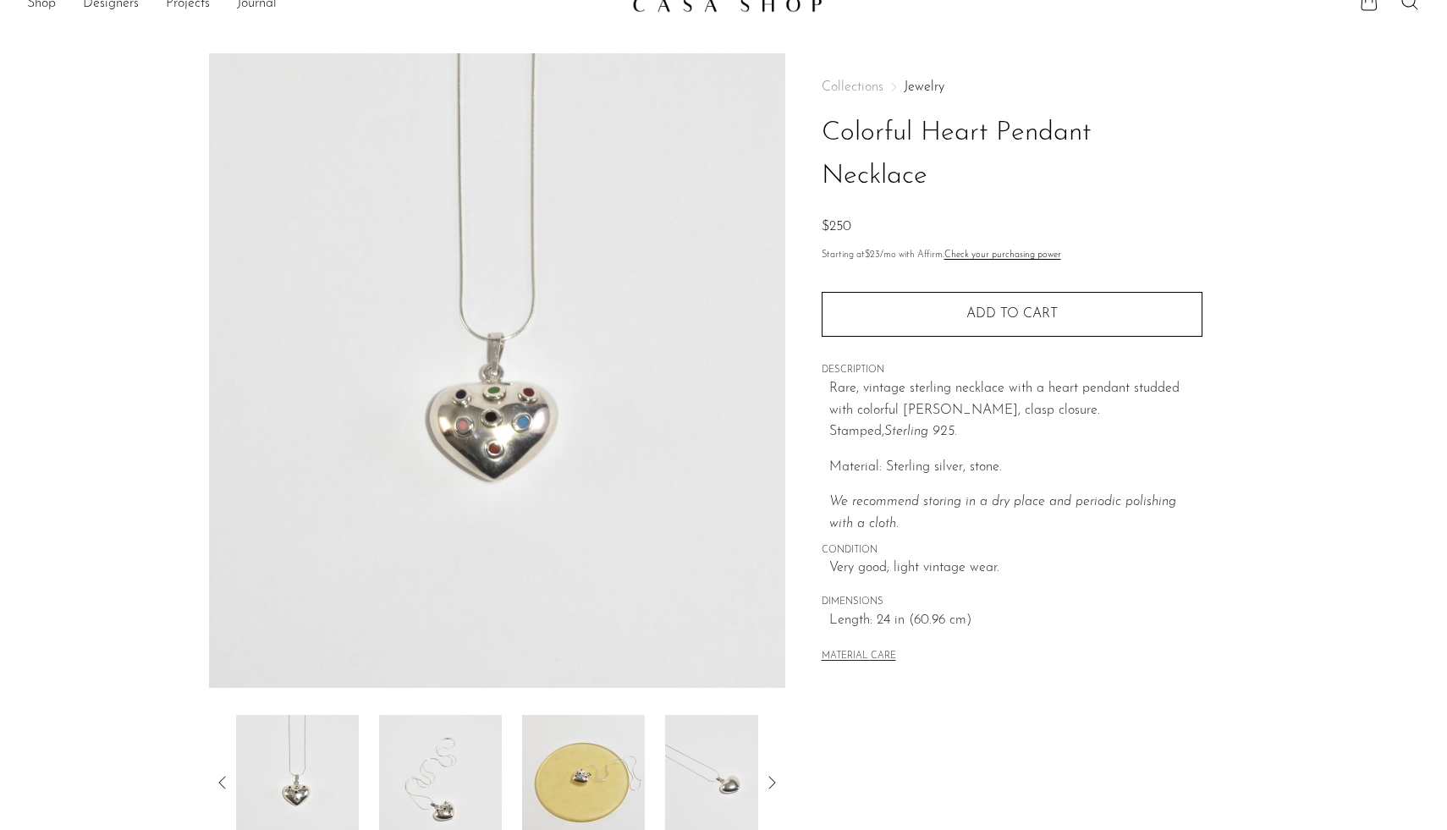
scroll to position [26, 0]
click at [443, 787] on img at bounding box center [440, 780] width 123 height 135
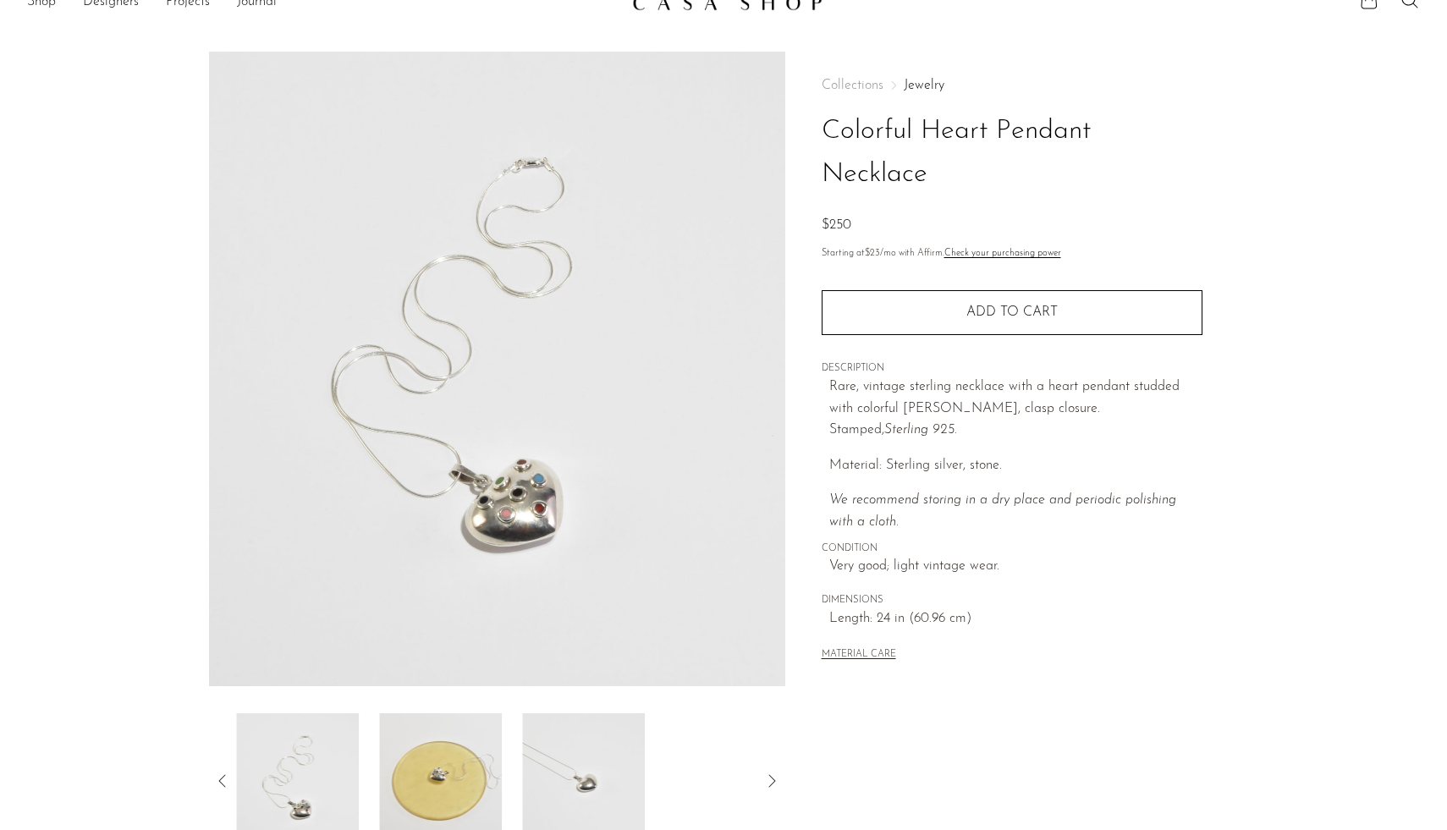
click at [442, 785] on img at bounding box center [440, 780] width 123 height 135
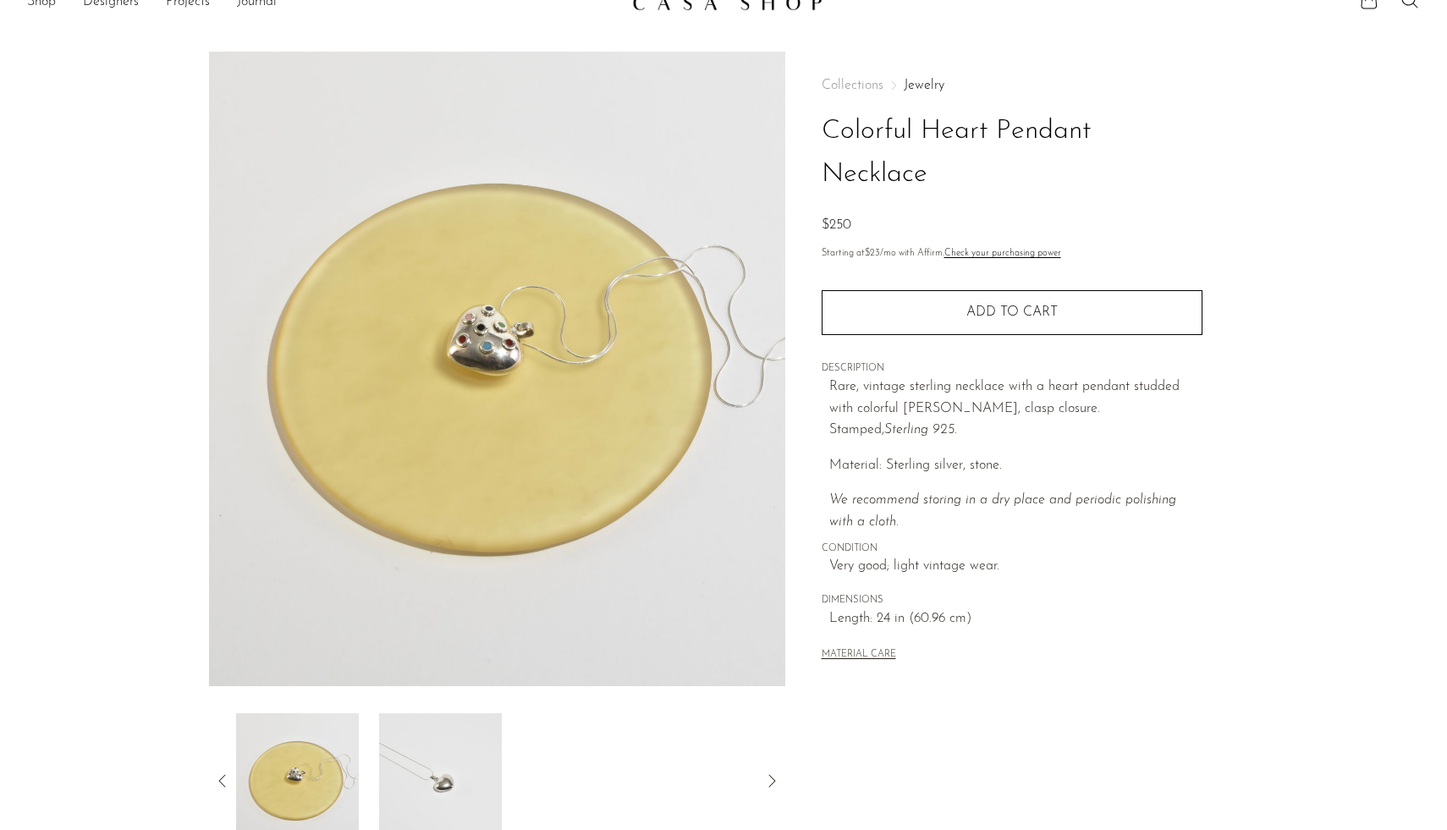
click at [415, 770] on img at bounding box center [440, 780] width 123 height 135
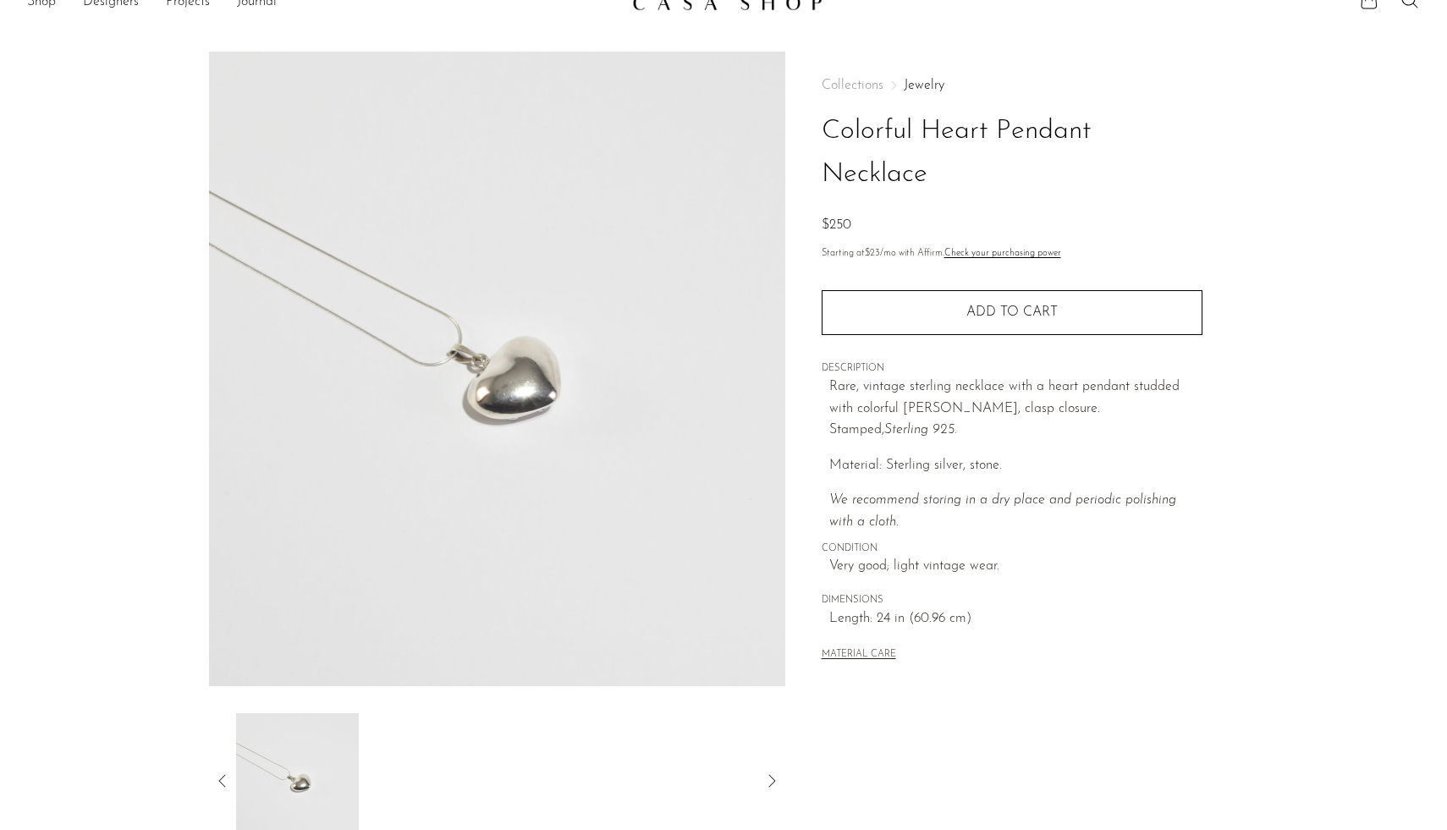
click at [224, 780] on icon at bounding box center [222, 781] width 20 height 20
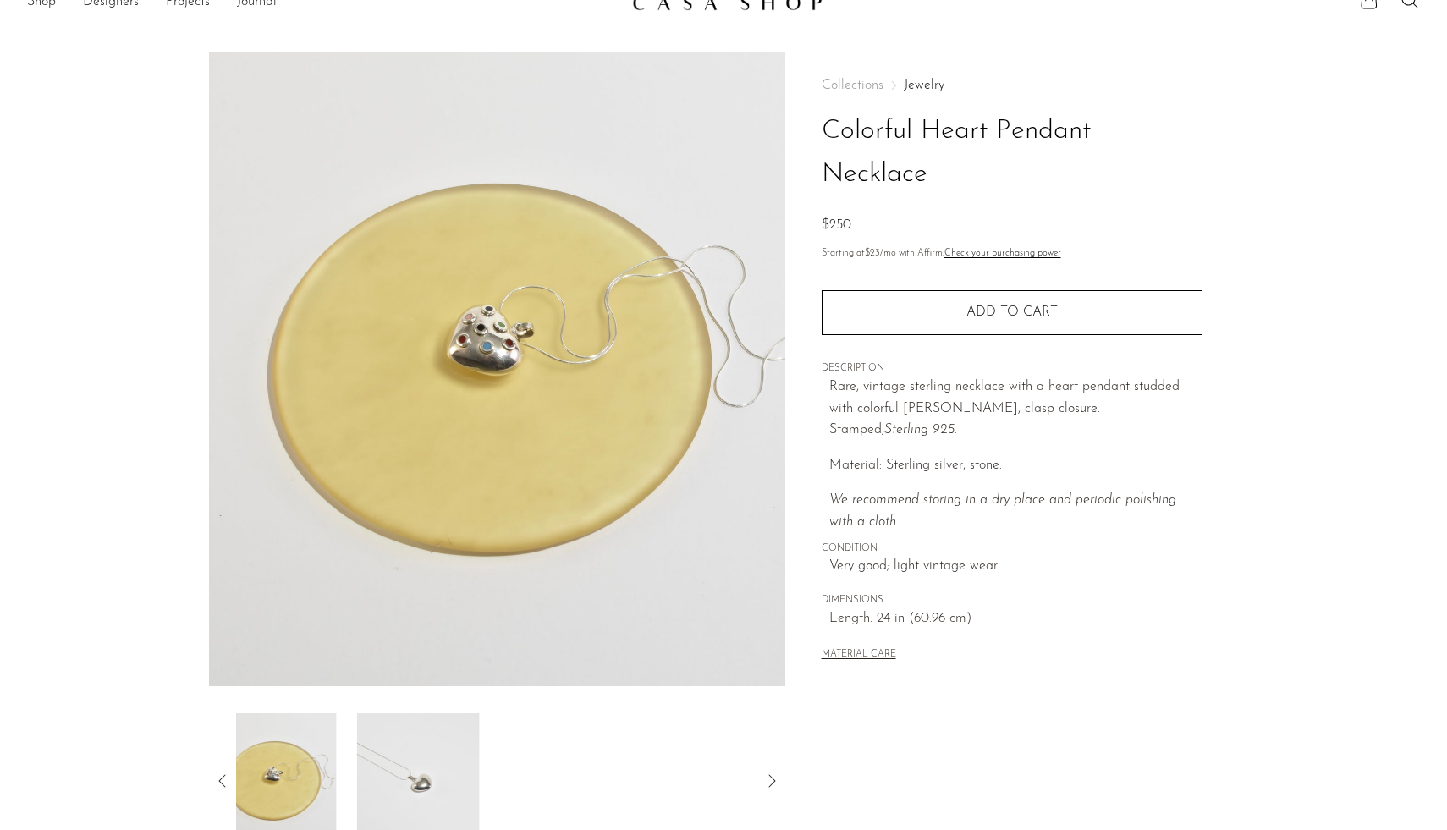
click at [224, 780] on icon at bounding box center [222, 781] width 20 height 20
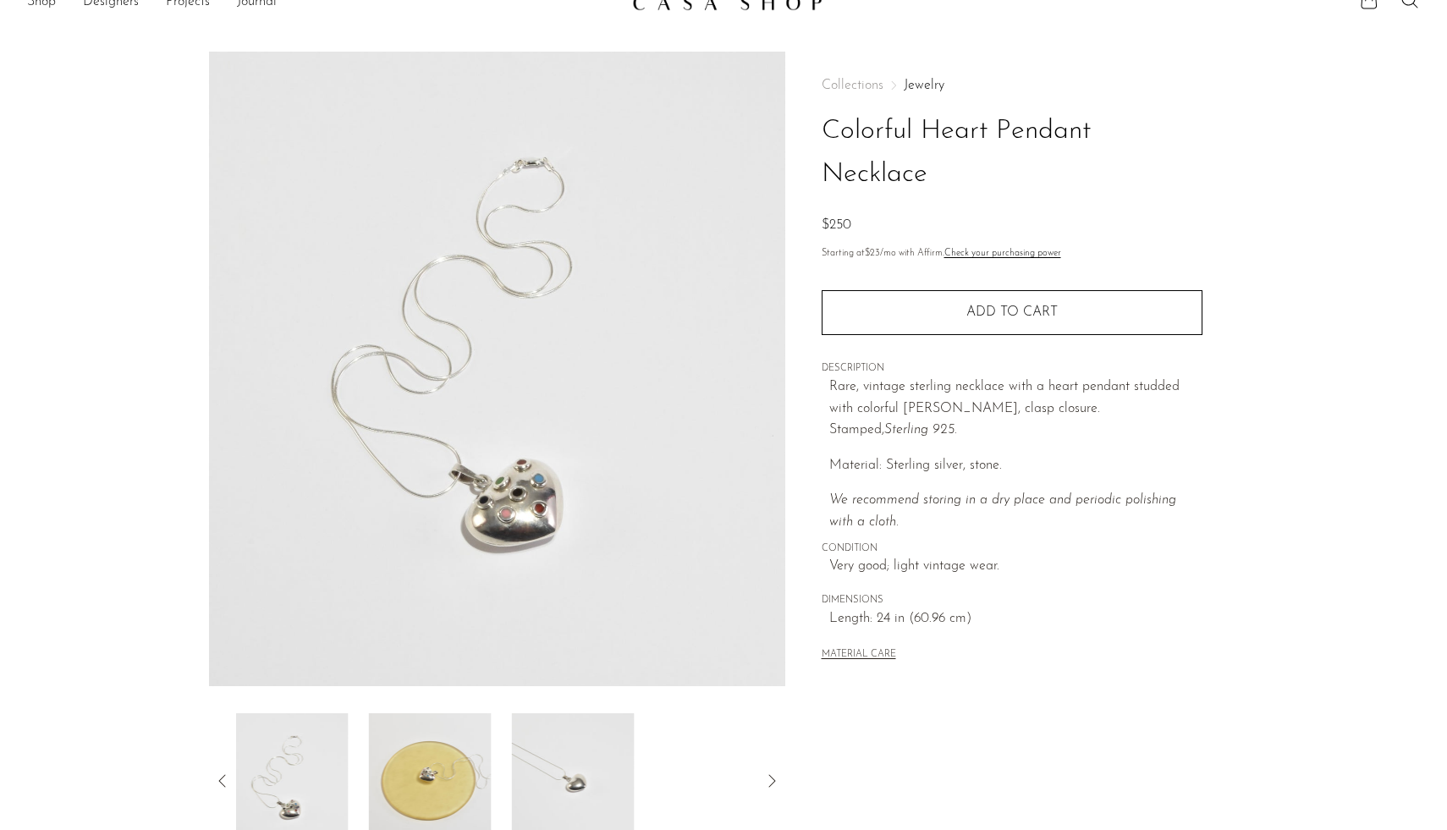
click at [224, 780] on icon at bounding box center [222, 781] width 20 height 20
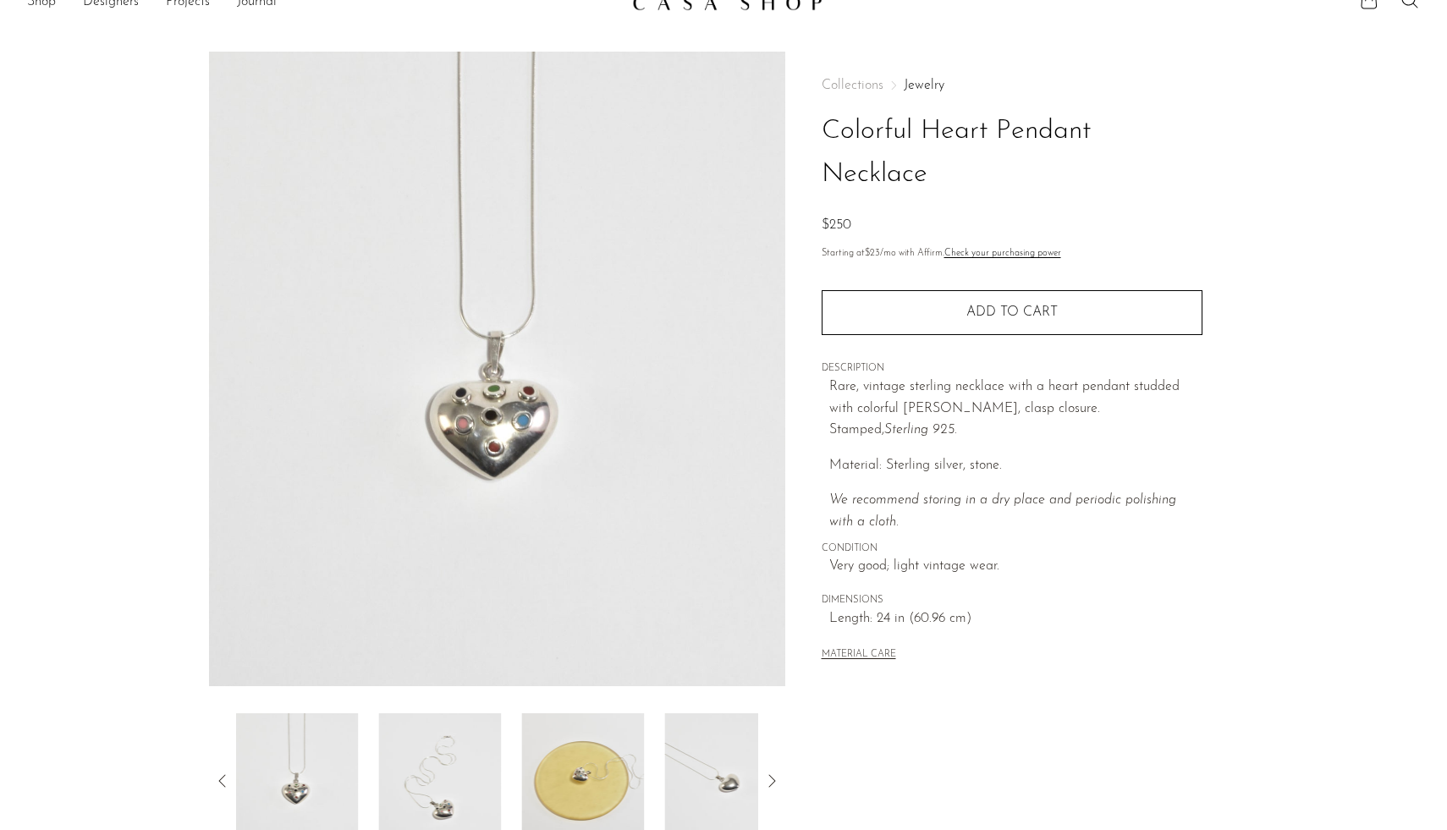
click at [224, 780] on icon at bounding box center [222, 781] width 20 height 20
click at [303, 774] on img at bounding box center [297, 780] width 123 height 135
click at [388, 782] on img at bounding box center [440, 780] width 123 height 135
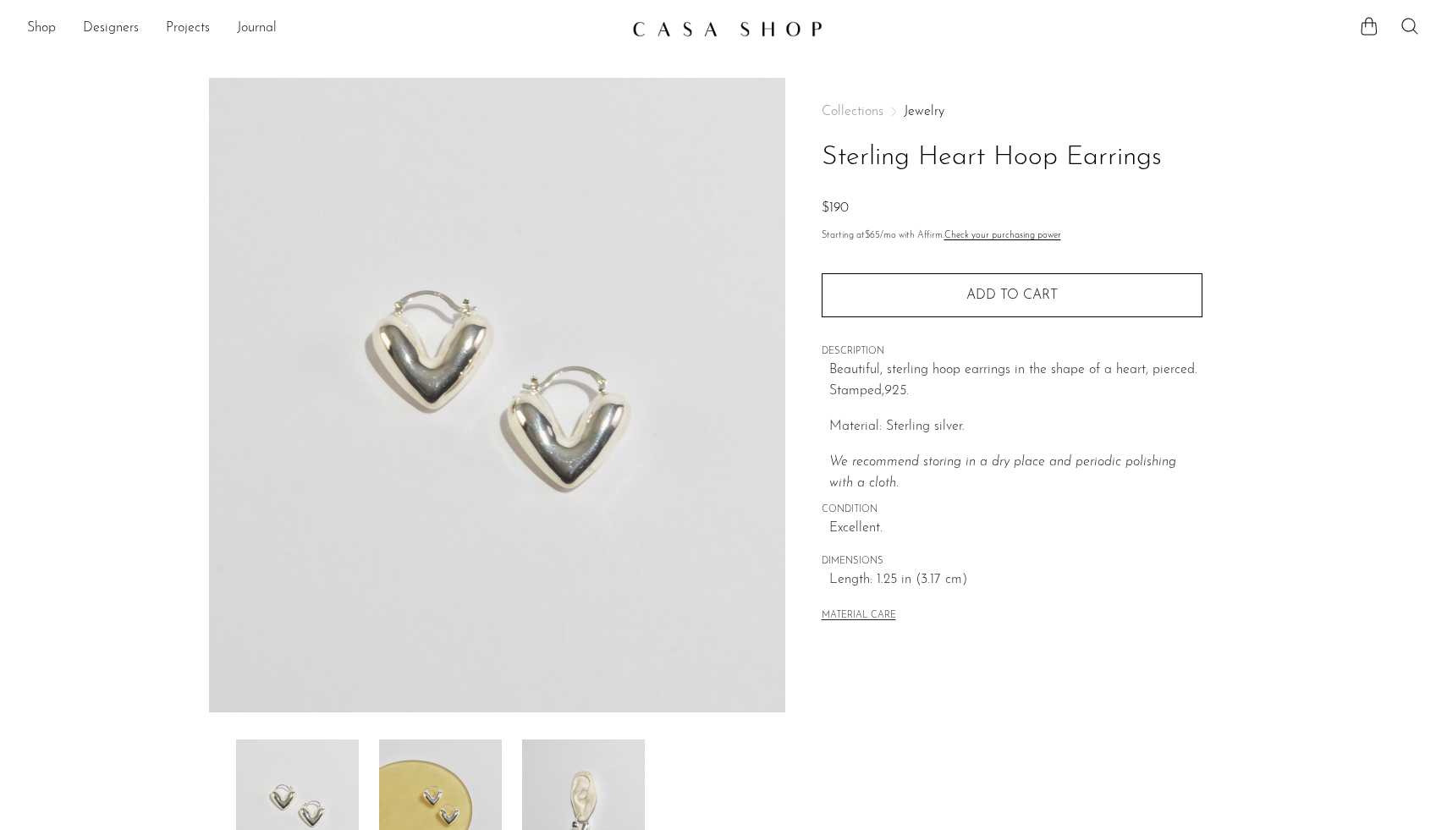
scroll to position [103, 0]
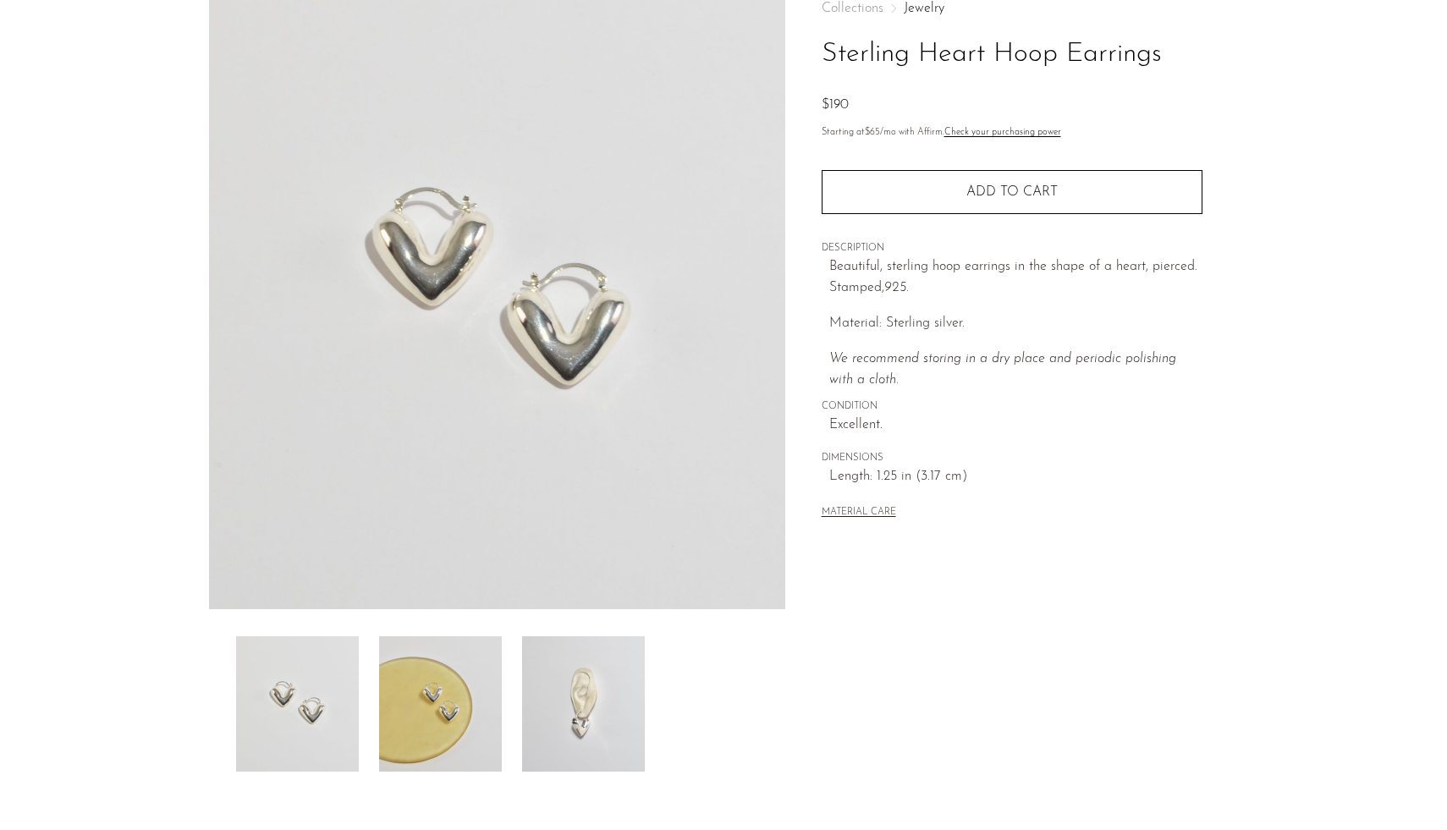
click at [459, 688] on img at bounding box center [440, 703] width 123 height 135
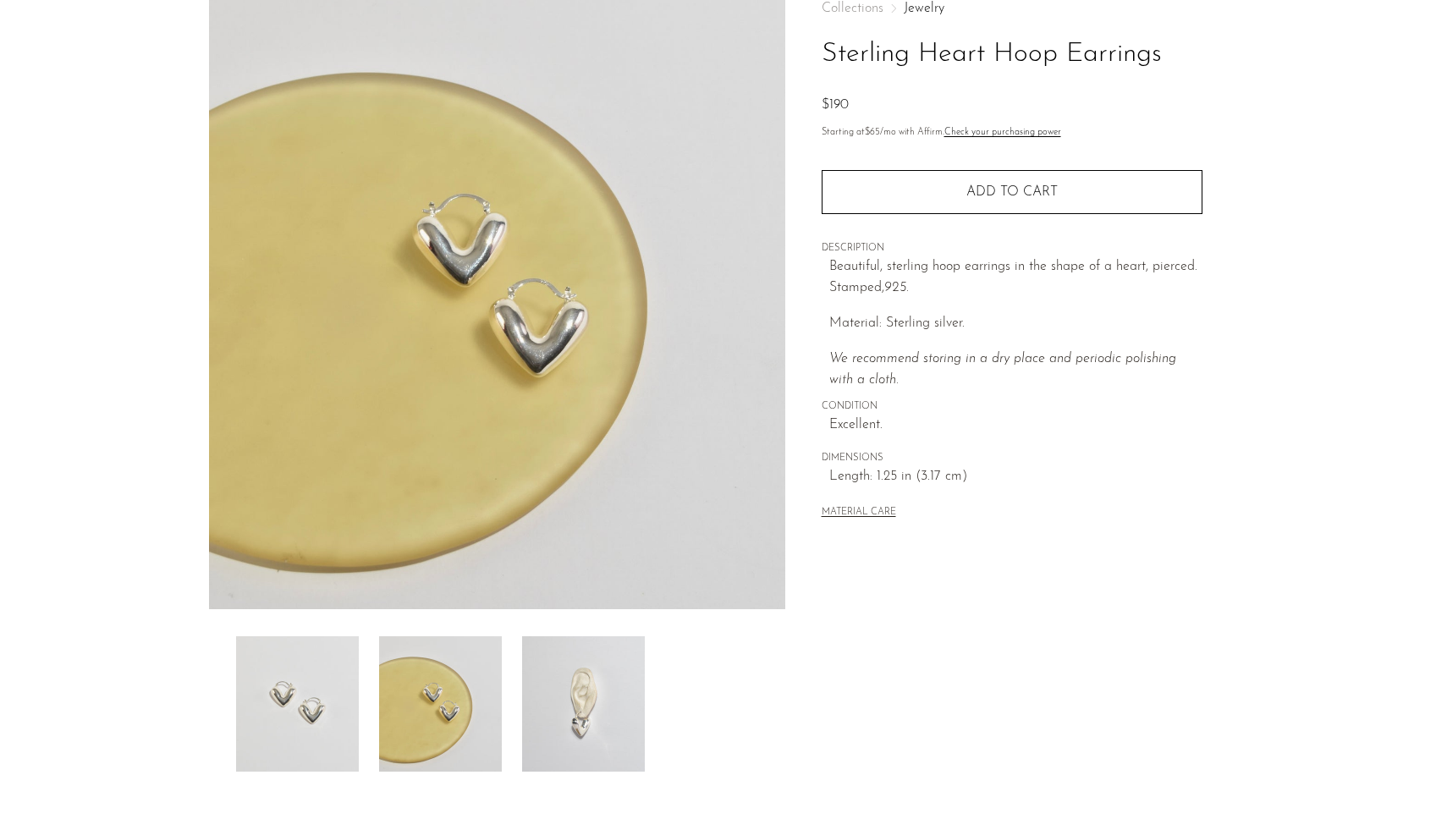
click at [592, 694] on img at bounding box center [583, 703] width 123 height 135
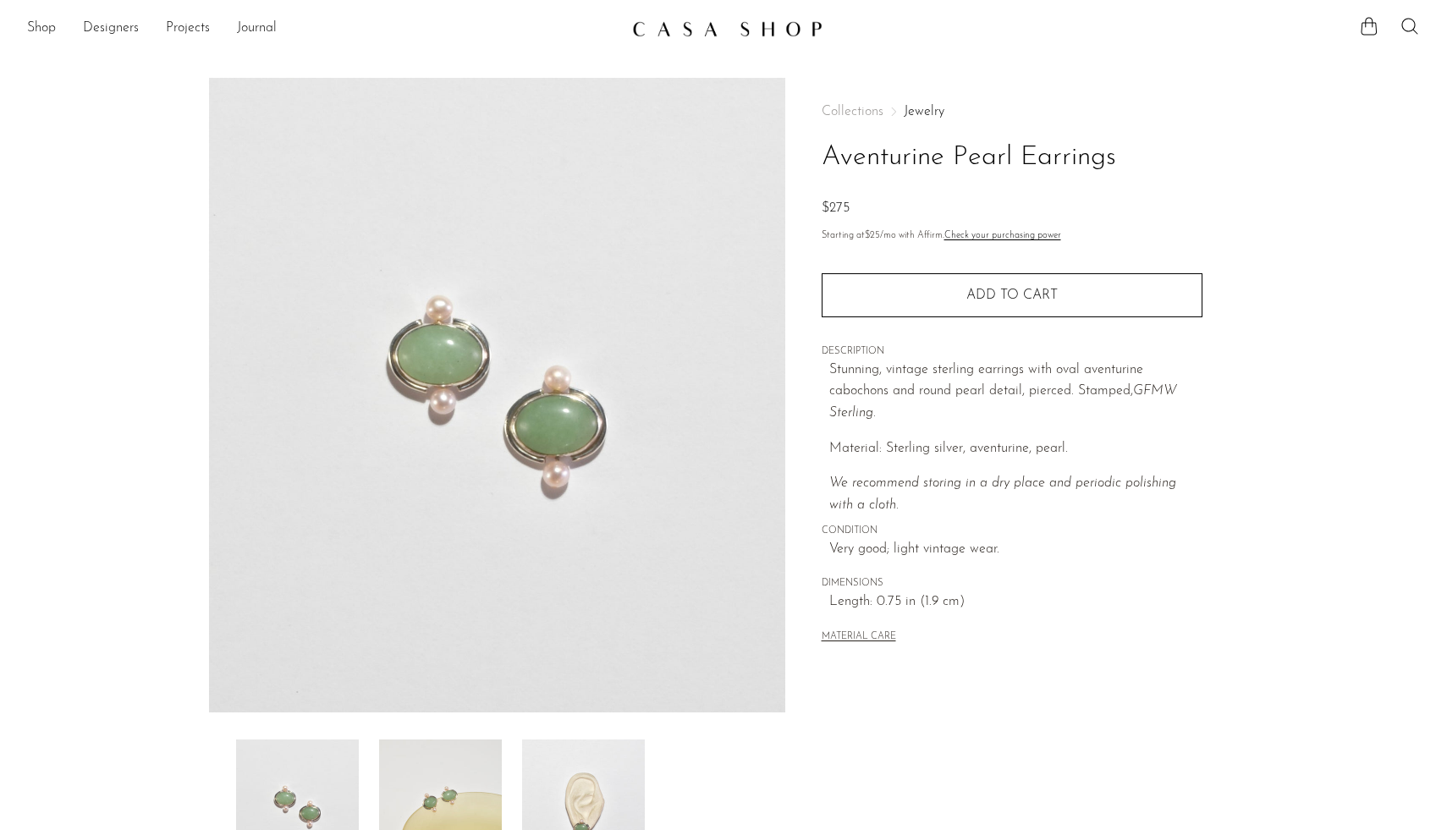
click at [585, 770] on img at bounding box center [583, 806] width 123 height 135
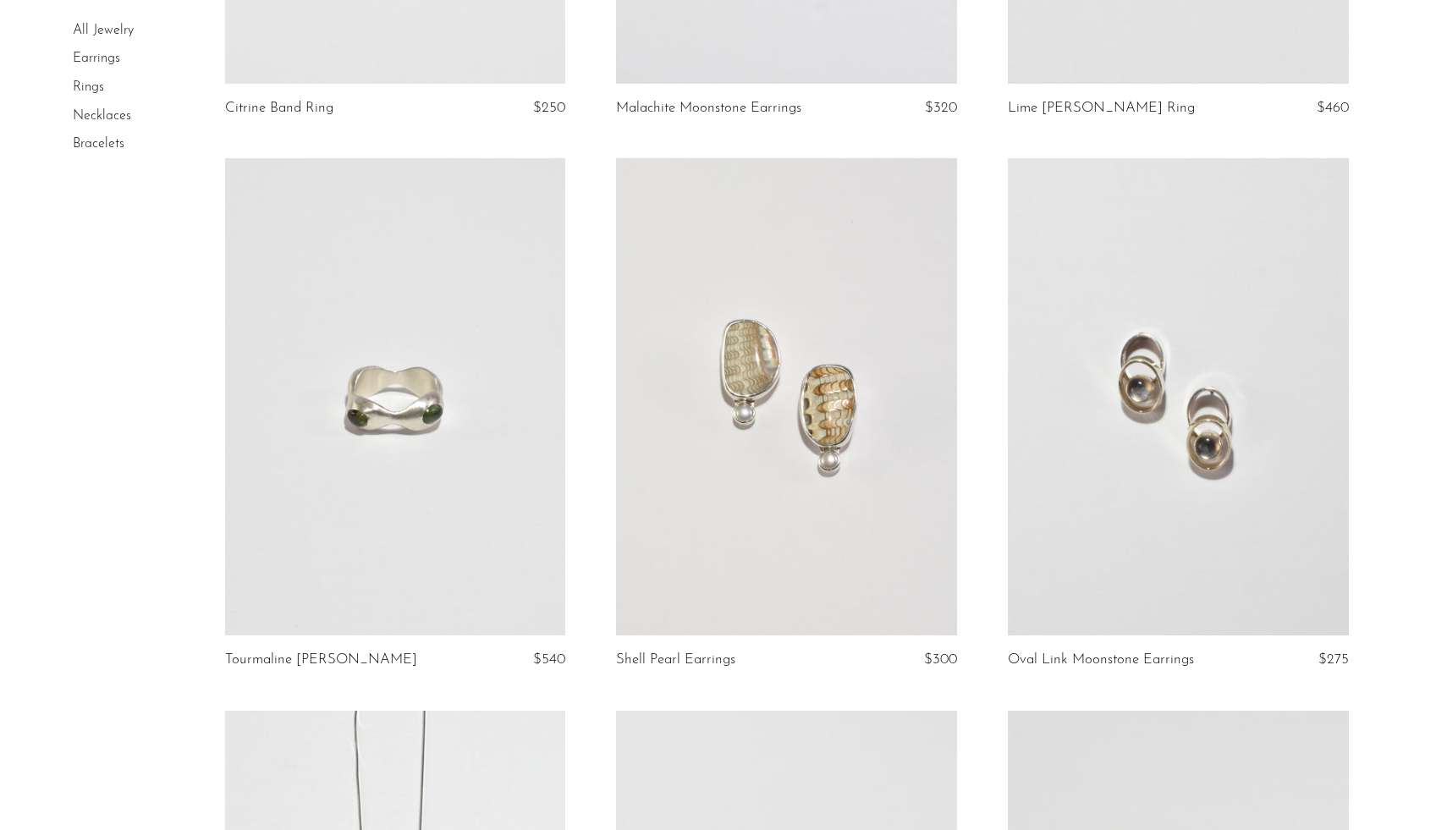
scroll to position [606, 0]
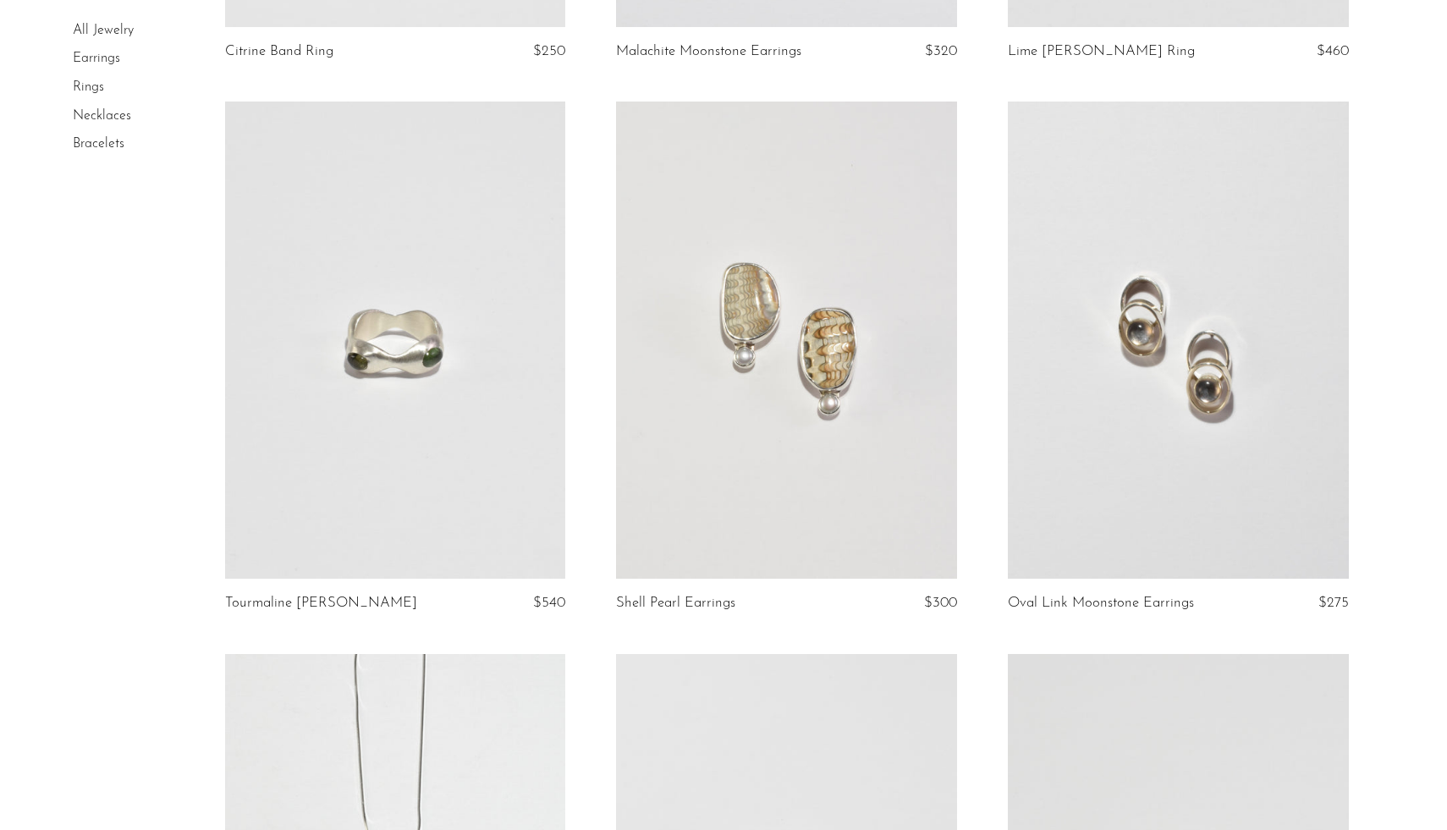
click at [755, 461] on link at bounding box center [786, 340] width 341 height 477
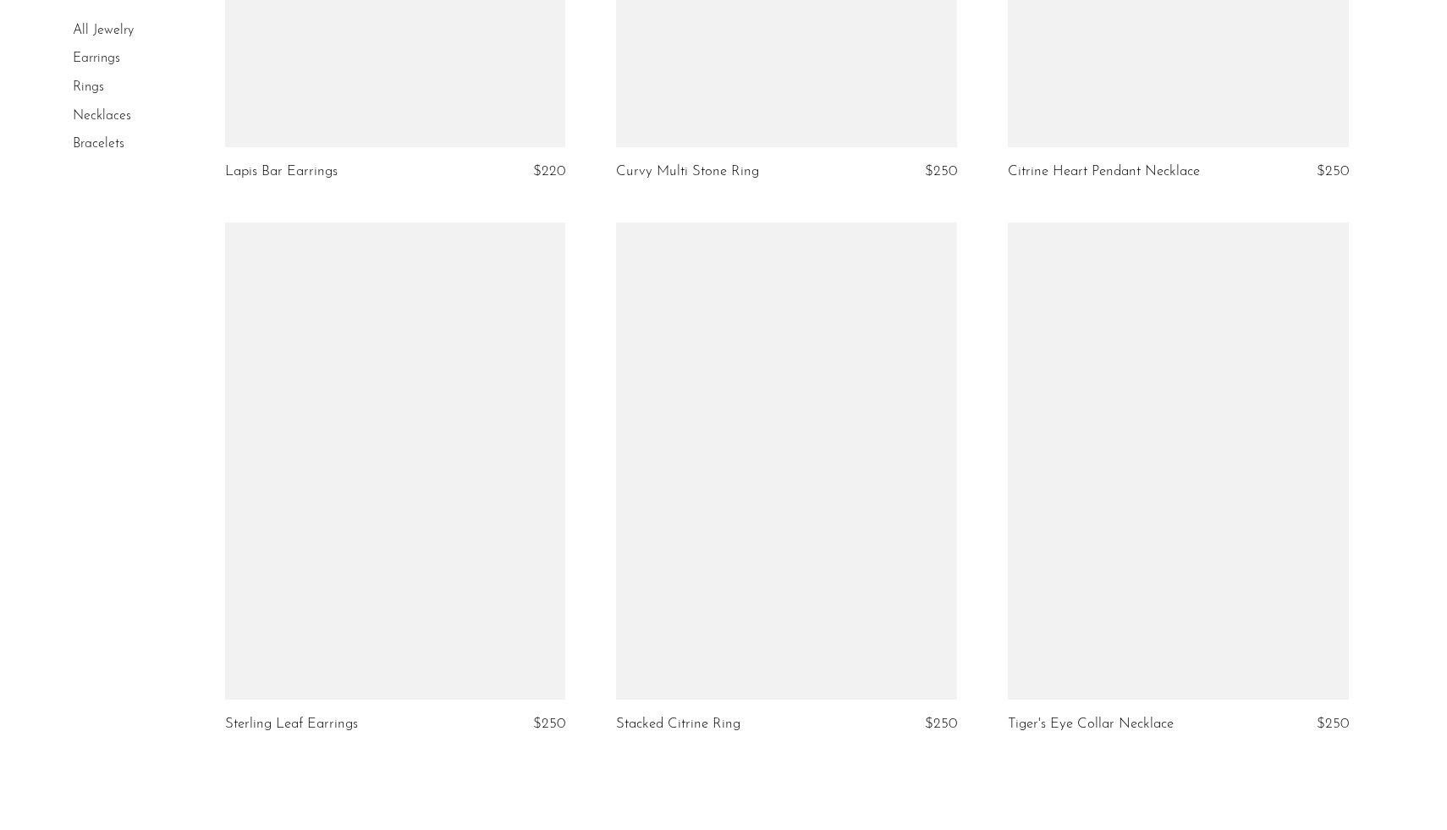
scroll to position [6360, 0]
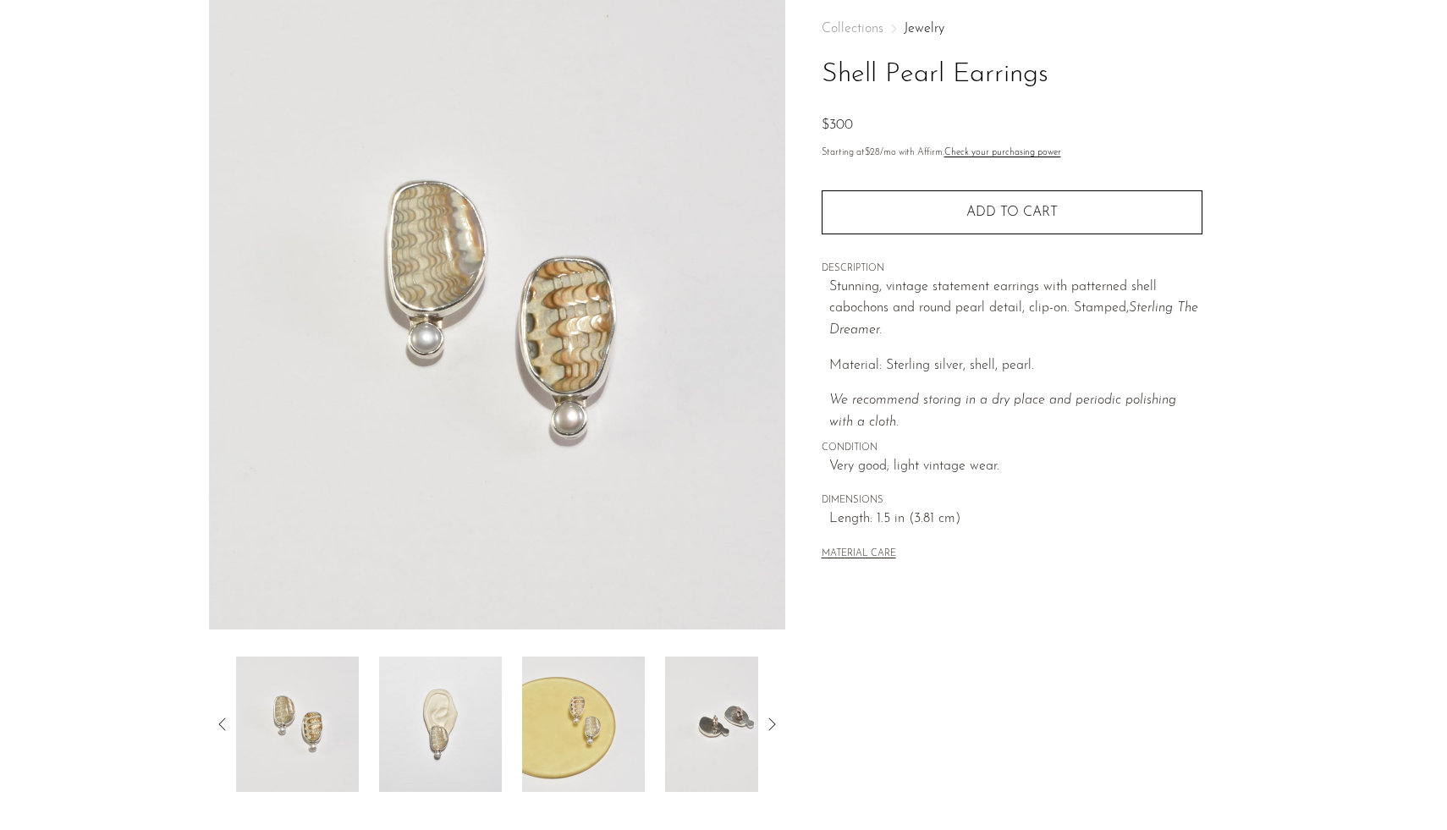
scroll to position [84, 0]
click at [469, 706] on img at bounding box center [440, 723] width 123 height 135
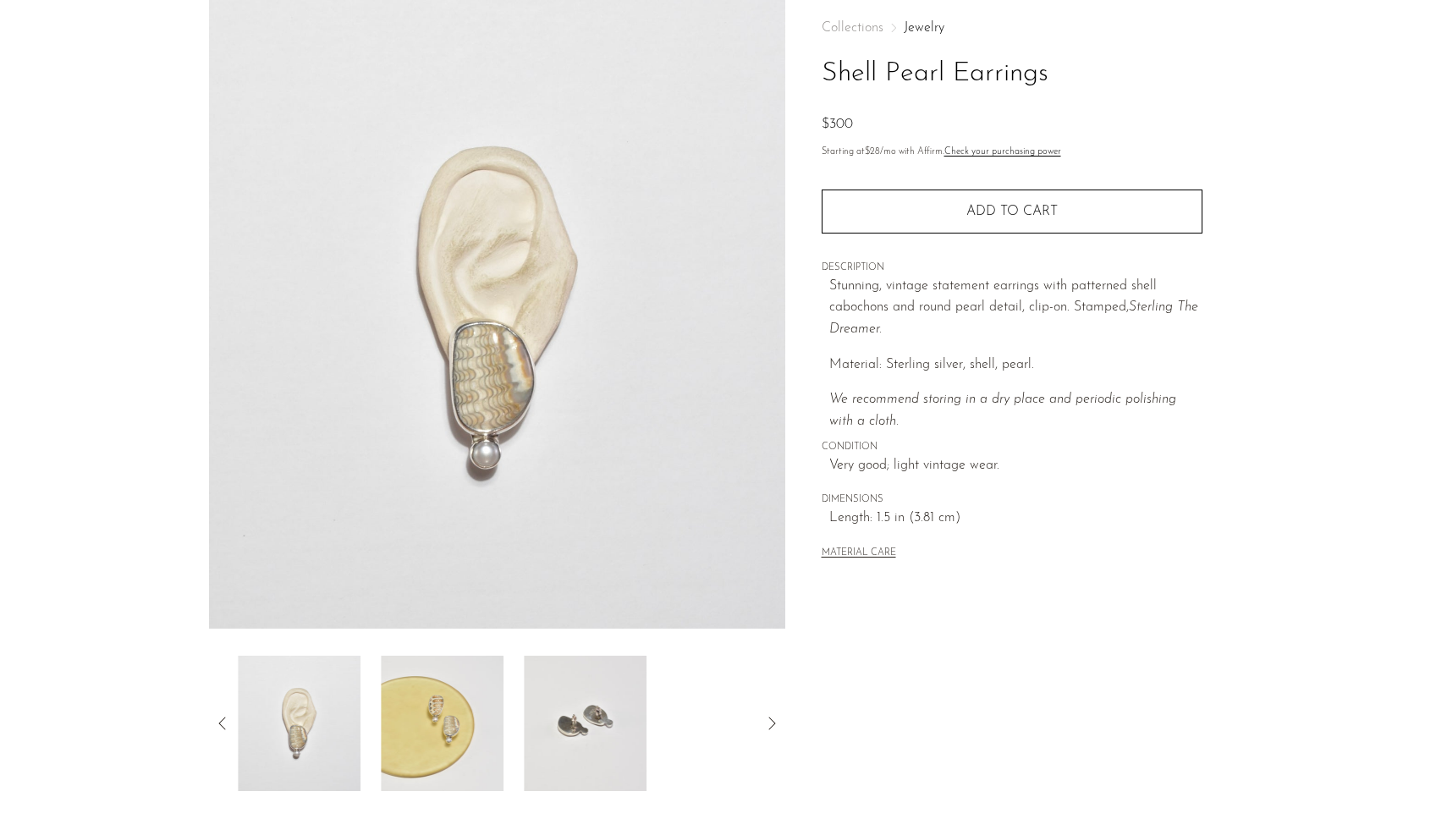
click at [438, 706] on img at bounding box center [442, 723] width 123 height 135
